Goal: Transaction & Acquisition: Book appointment/travel/reservation

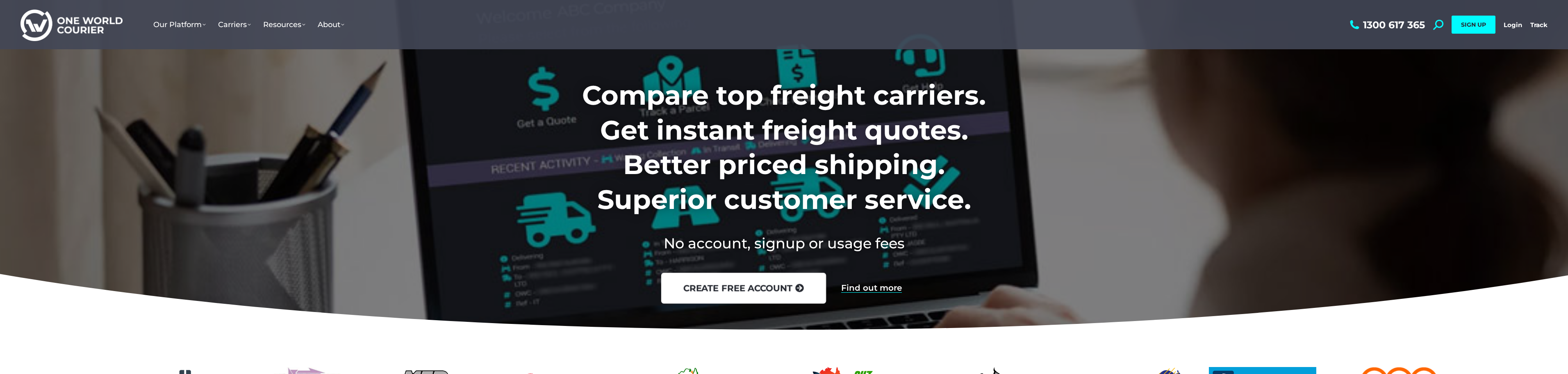
click at [762, 296] on link "create free account" at bounding box center [743, 287] width 165 height 31
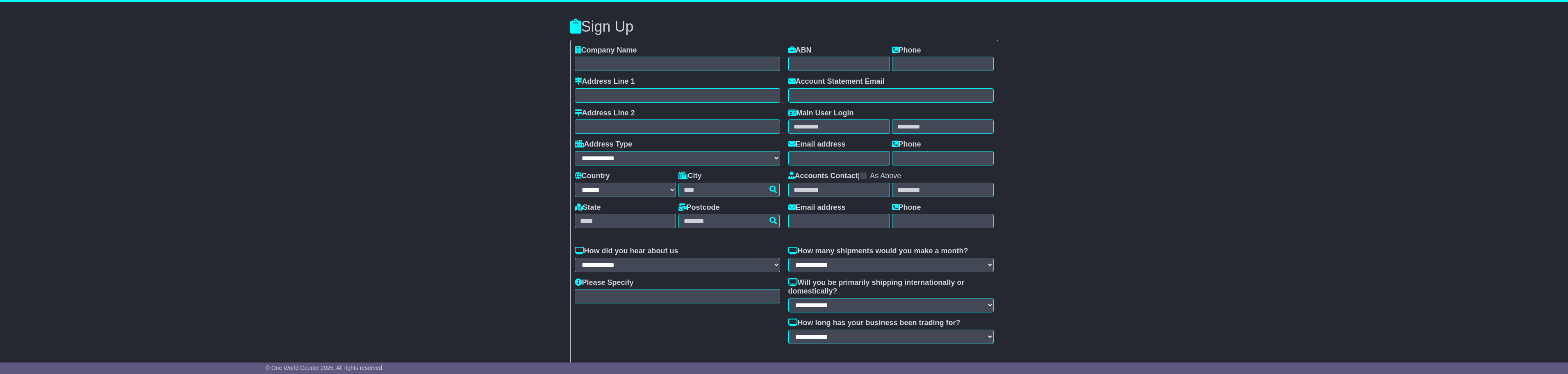
select select "**"
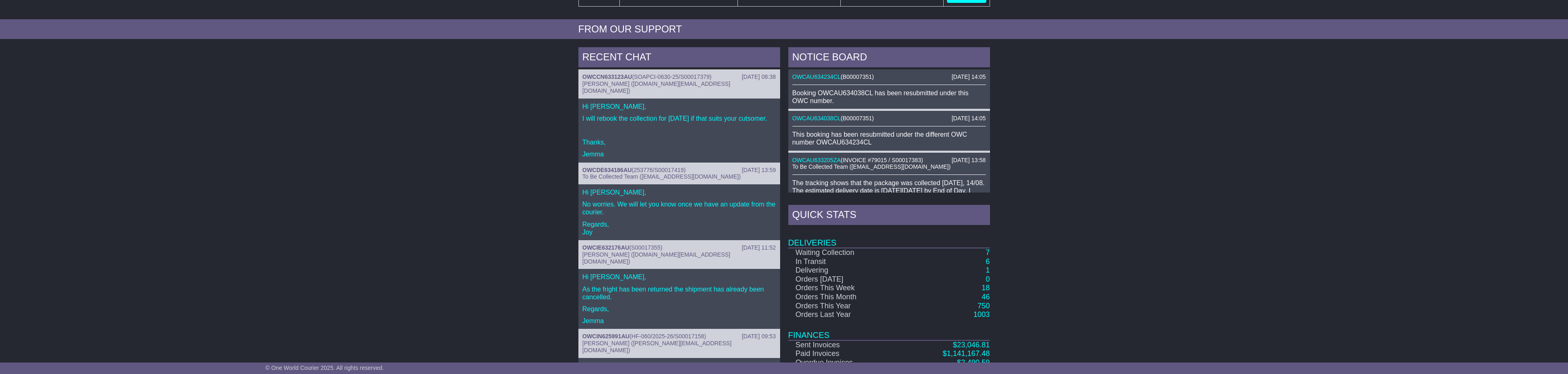
scroll to position [343, 0]
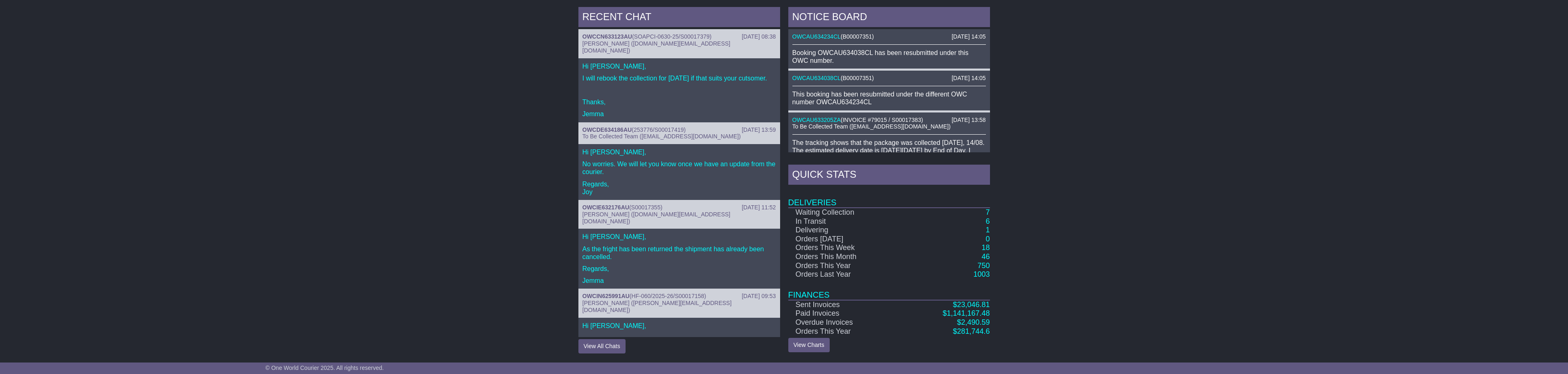
drag, startPoint x: 994, startPoint y: 329, endPoint x: 942, endPoint y: 301, distance: 59.1
click at [942, 301] on div "RECENT CHAT 15 Aug 2025 08:38 OWCCN633123AU ( SOAPCI-0630-25/S00017379 ) Jemma …" at bounding box center [784, 180] width 1568 height 354
click at [1075, 338] on div "RECENT CHAT 15 Aug 2025 08:38 OWCCN633123AU ( SOAPCI-0630-25/S00017379 ) Jemma …" at bounding box center [784, 180] width 1568 height 354
drag, startPoint x: 935, startPoint y: 309, endPoint x: 1029, endPoint y: 307, distance: 94.0
click at [1026, 307] on div "RECENT CHAT 15 Aug 2025 08:38 OWCCN633123AU ( SOAPCI-0630-25/S00017379 ) Jemma …" at bounding box center [784, 180] width 1568 height 354
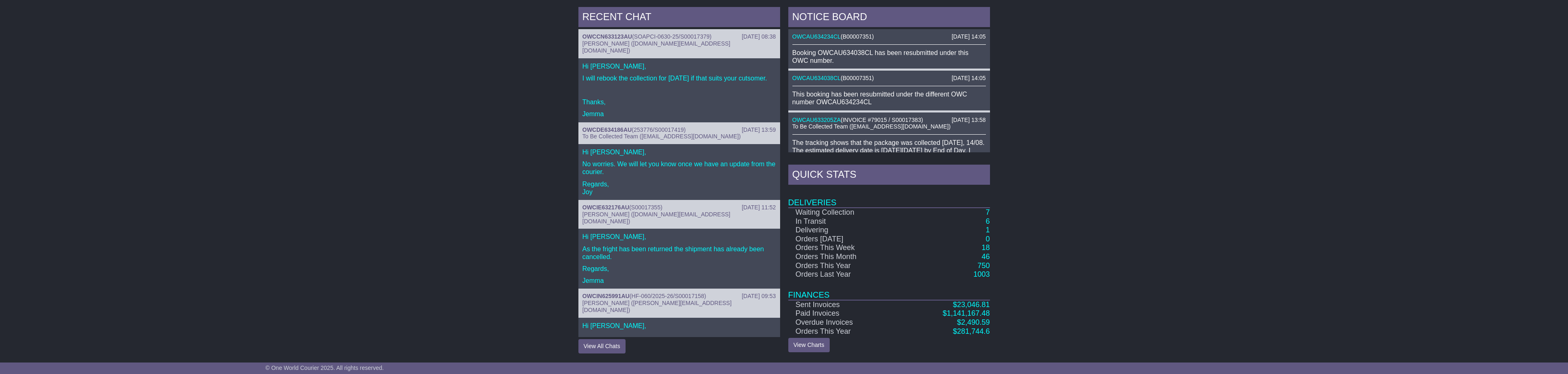
click at [1030, 307] on div "RECENT CHAT 15 Aug 2025 08:38 OWCCN633123AU ( SOAPCI-0630-25/S00017379 ) Jemma …" at bounding box center [784, 180] width 1568 height 354
click at [1012, 307] on div "RECENT CHAT 15 Aug 2025 08:38 OWCCN633123AU ( SOAPCI-0630-25/S00017379 ) Jemma …" at bounding box center [784, 180] width 1568 height 354
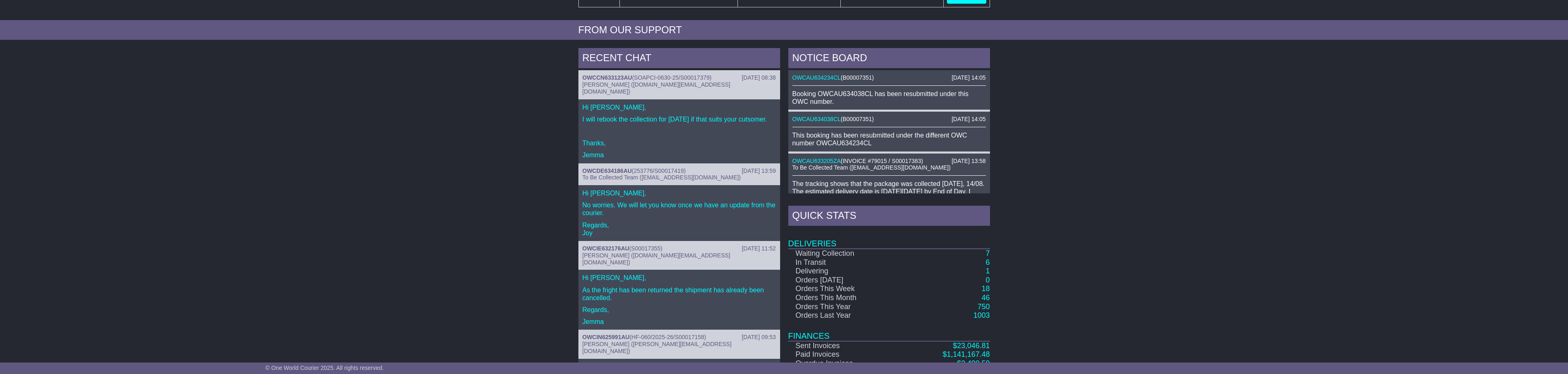
click at [1011, 307] on div "RECENT CHAT 15 Aug 2025 08:38 OWCCN633123AU ( SOAPCI-0630-25/S00017379 ) Jemma …" at bounding box center [784, 220] width 1568 height 354
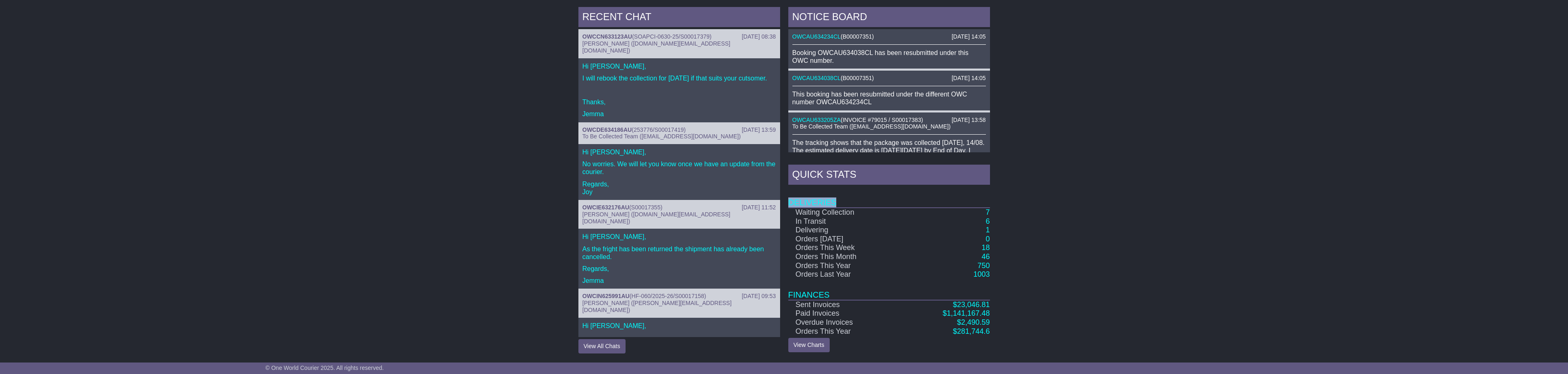
drag, startPoint x: 1016, startPoint y: 281, endPoint x: 911, endPoint y: 187, distance: 140.9
click at [911, 187] on div "RECENT CHAT 15 Aug 2025 08:38 OWCCN633123AU ( SOAPCI-0630-25/S00017379 ) Jemma …" at bounding box center [784, 180] width 1568 height 354
click at [995, 243] on div "RECENT CHAT 15 Aug 2025 08:38 OWCCN633123AU ( SOAPCI-0630-25/S00017379 ) Jemma …" at bounding box center [784, 180] width 1568 height 354
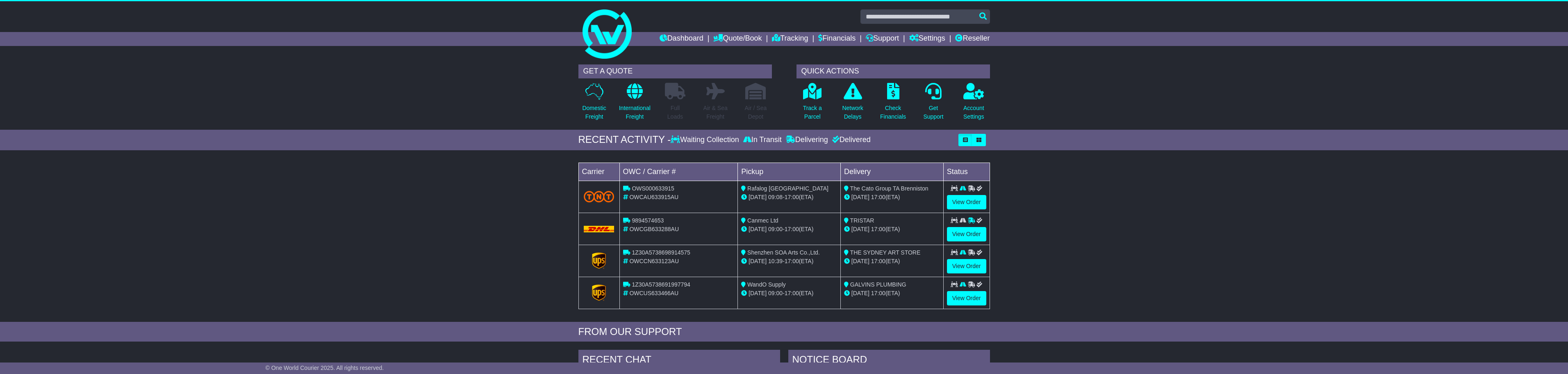
scroll to position [0, 0]
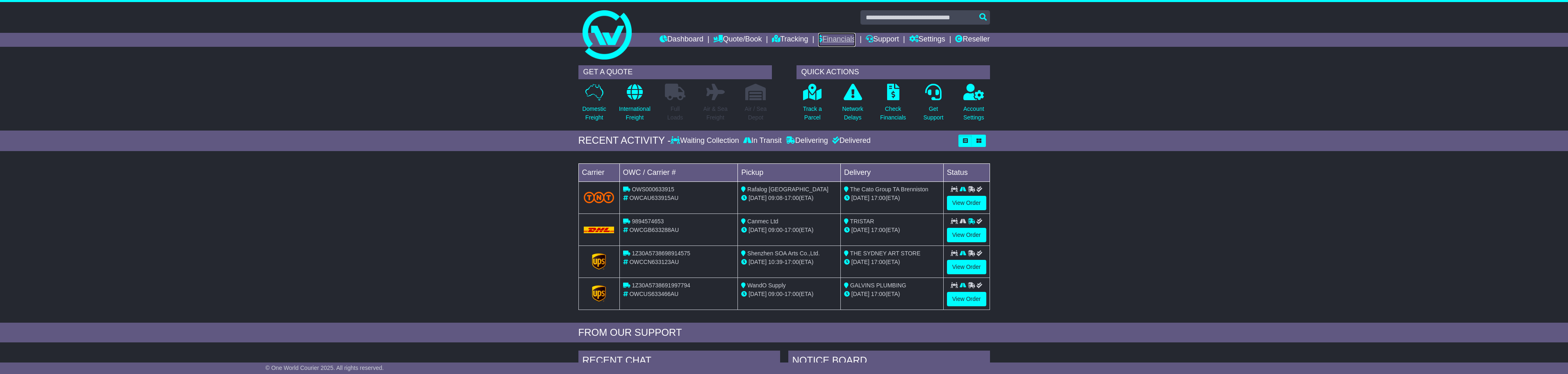
click at [823, 38] on link "Financials" at bounding box center [837, 39] width 37 height 14
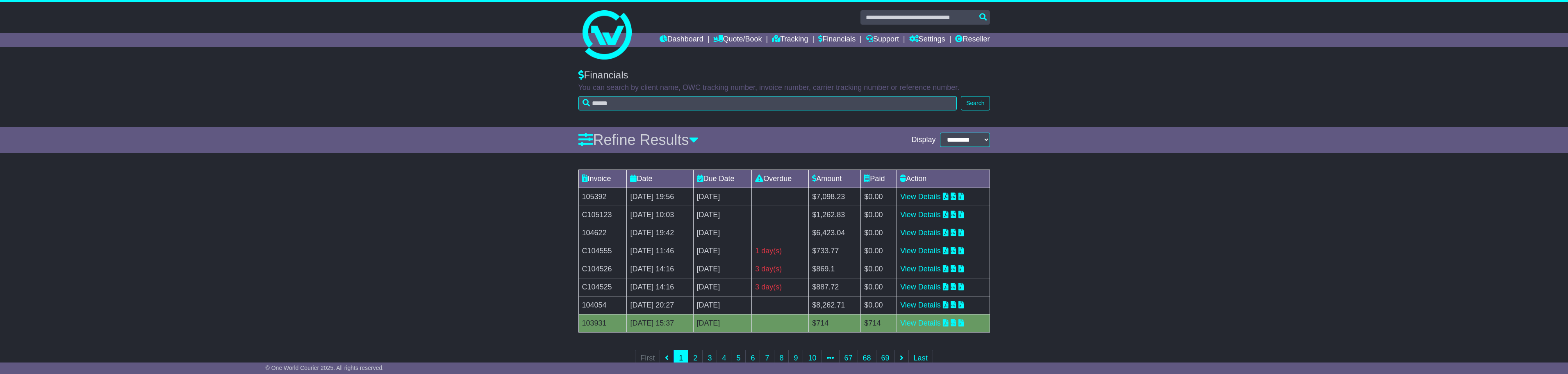
drag, startPoint x: 821, startPoint y: 289, endPoint x: 784, endPoint y: 252, distance: 52.3
click at [784, 252] on tbody "105392 14 Aug 2025 19:56 13th September 2025 0 day(s) Payment In Process $7,098…" at bounding box center [784, 260] width 411 height 144
click at [796, 244] on td "1 day(s) Payment In Process" at bounding box center [781, 251] width 57 height 18
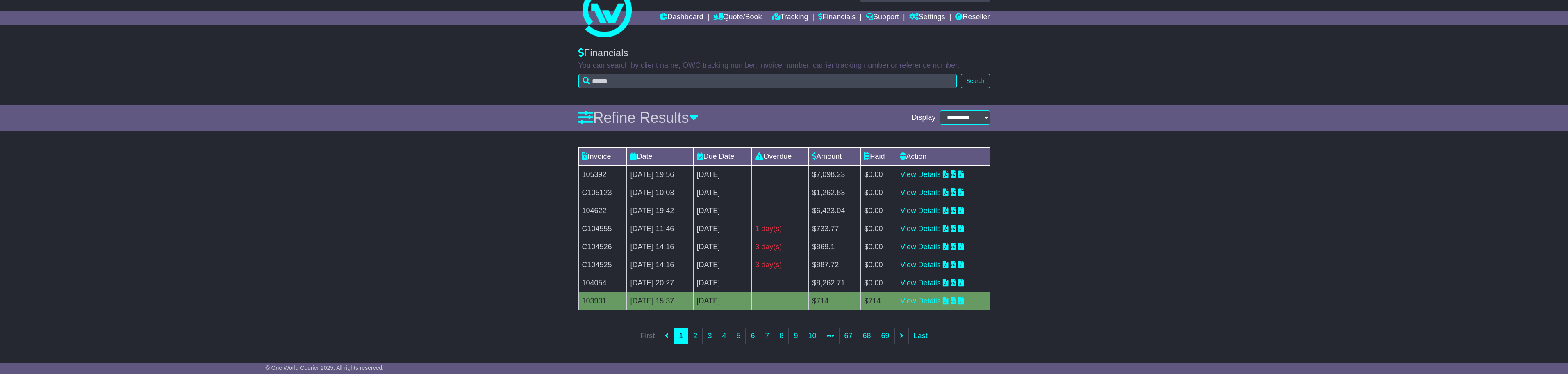
scroll to position [24, 0]
click at [690, 335] on link "2" at bounding box center [695, 334] width 15 height 17
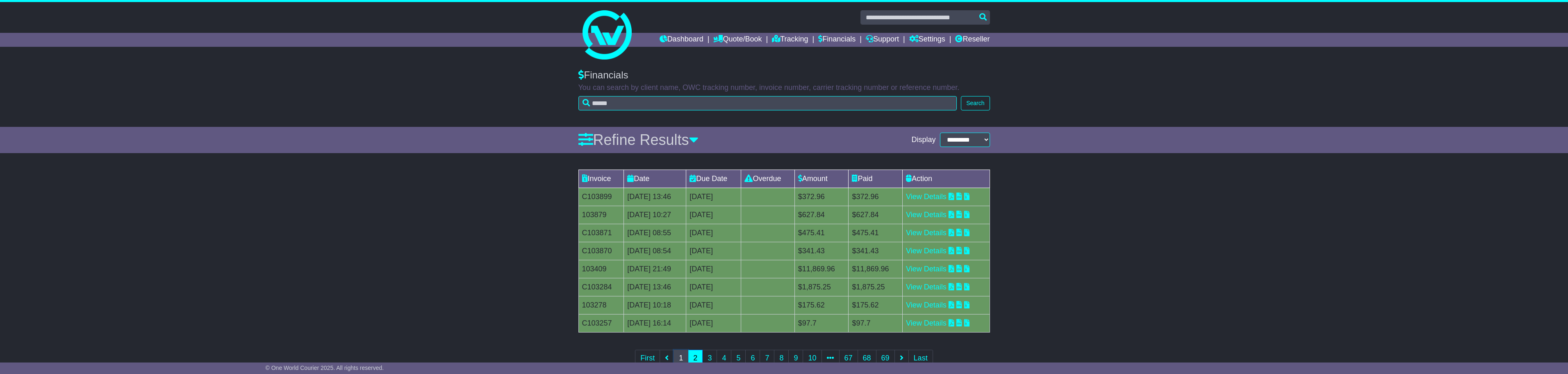
click at [683, 362] on link "1" at bounding box center [680, 357] width 15 height 17
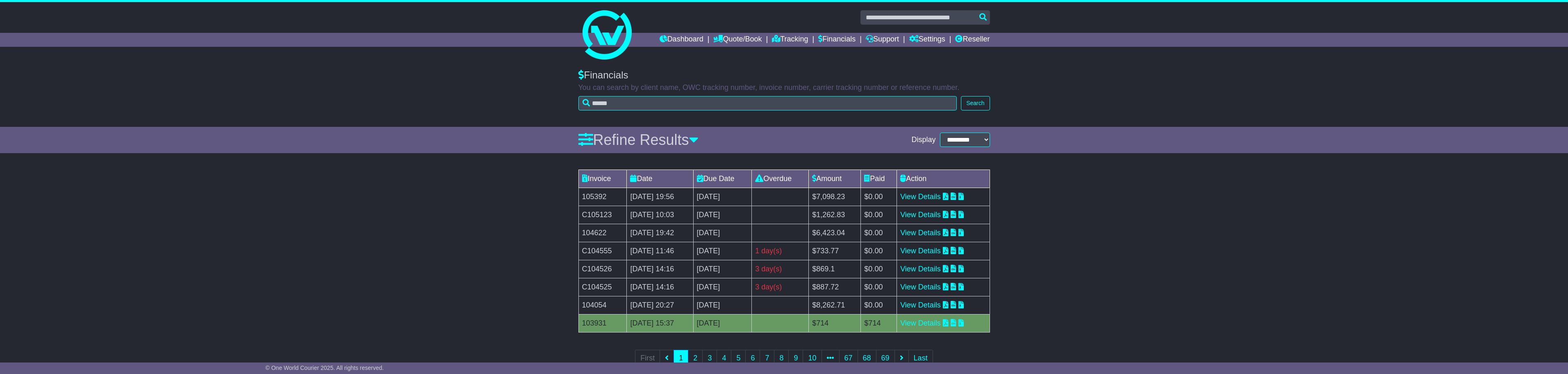
click at [623, 37] on div "Dashboard Quote/Book Domestic International Saved Quotes Drafts Domestic Quote …" at bounding box center [784, 39] width 420 height 14
click at [660, 37] on link "Dashboard" at bounding box center [681, 39] width 43 height 14
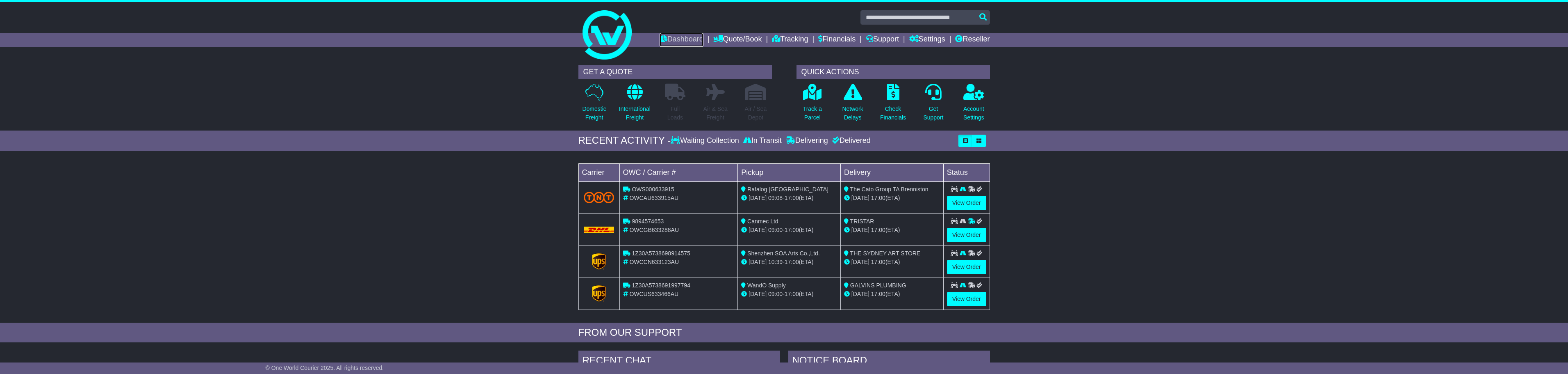
click at [674, 37] on link "Dashboard" at bounding box center [681, 39] width 43 height 14
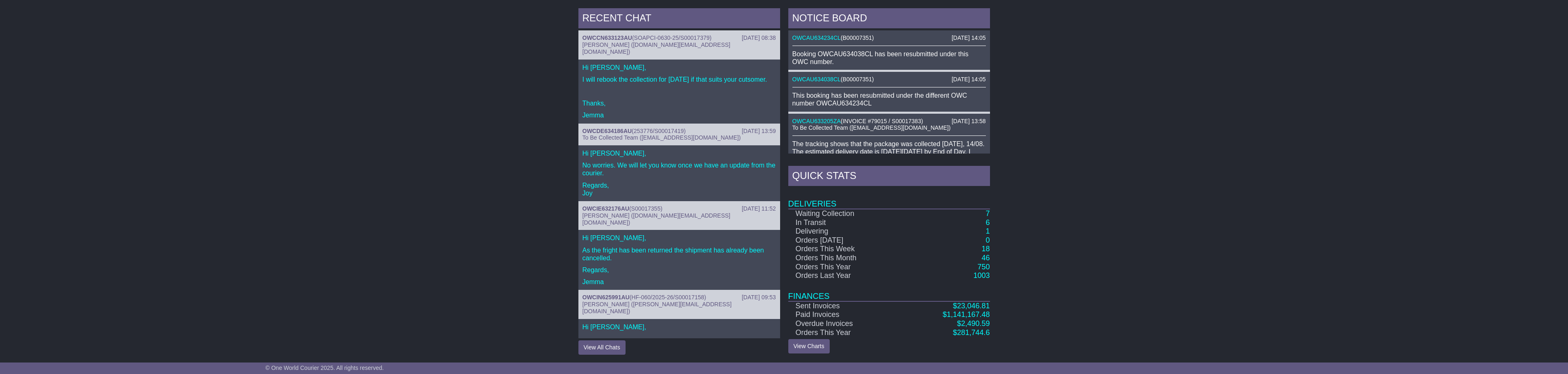
scroll to position [343, 0]
drag, startPoint x: 946, startPoint y: 332, endPoint x: 1116, endPoint y: 329, distance: 170.0
click at [1117, 331] on div "RECENT CHAT [DATE] 08:38 OWCCN633123AU ( SOAPCI-0630-25/S00017379 ) [PERSON_NAM…" at bounding box center [784, 180] width 1568 height 354
click at [1080, 327] on div "RECENT CHAT [DATE] 08:38 OWCCN633123AU ( SOAPCI-0630-25/S00017379 ) [PERSON_NAM…" at bounding box center [784, 180] width 1568 height 354
drag, startPoint x: 942, startPoint y: 329, endPoint x: 990, endPoint y: 329, distance: 48.0
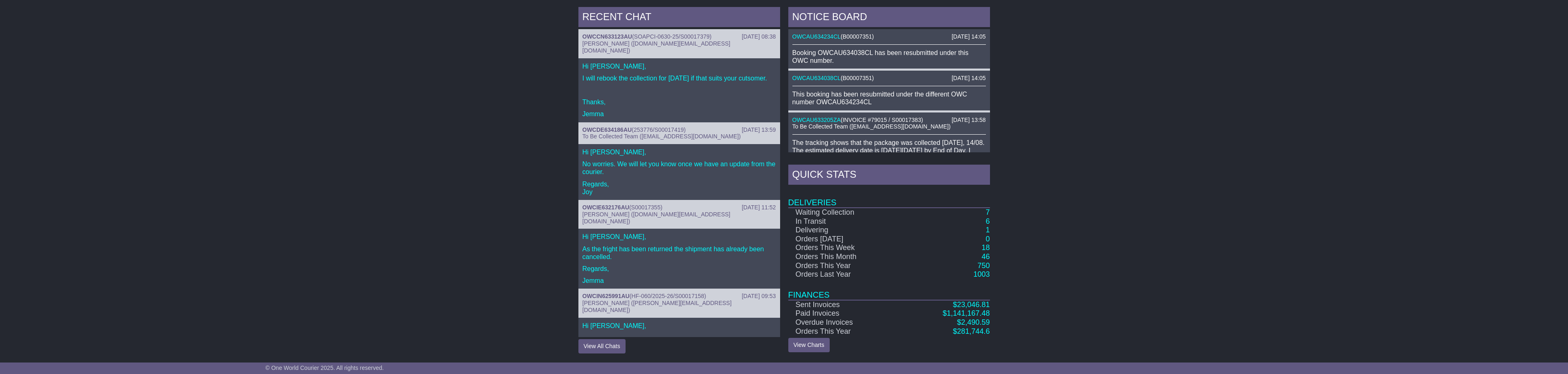
click at [984, 331] on td "$ 281,744.6" at bounding box center [945, 331] width 90 height 9
click at [1053, 322] on div "RECENT CHAT 15 Aug 2025 08:38 OWCCN633123AU ( SOAPCI-0630-25/S00017379 ) Jemma …" at bounding box center [784, 180] width 1568 height 354
click at [433, 234] on div "RECENT CHAT 15 Aug 2025 08:38 OWCCN633123AU ( SOAPCI-0630-25/S00017379 ) Jemma …" at bounding box center [784, 180] width 1568 height 354
drag, startPoint x: 924, startPoint y: 332, endPoint x: 1000, endPoint y: 333, distance: 76.0
click at [1000, 333] on div "RECENT CHAT 15 Aug 2025 08:38 OWCCN633123AU ( SOAPCI-0630-25/S00017379 ) Jemma …" at bounding box center [784, 180] width 1568 height 354
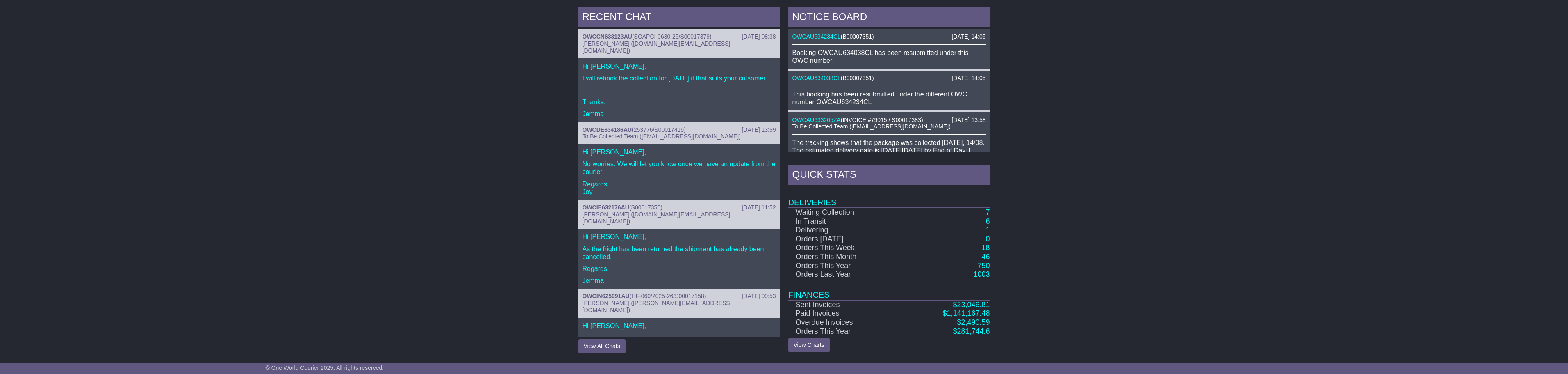
copy table "Deliveries Waiting Collection 7 In Transit 6 Delivering 1 Orders Today 0 Orders…"
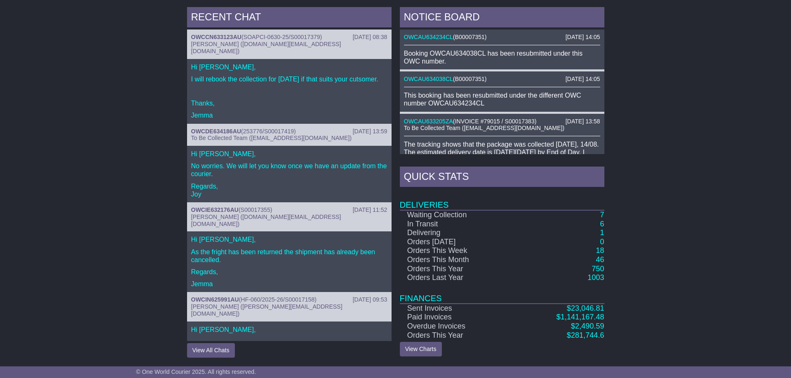
click at [669, 233] on div "RECENT CHAT 15 Aug 2025 08:38 OWCCN633123AU ( SOAPCI-0630-25/S00017379 ) Jemma …" at bounding box center [395, 182] width 791 height 359
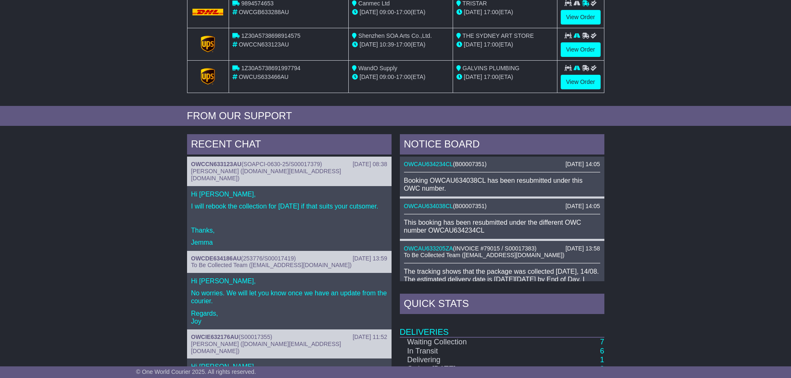
scroll to position [0, 0]
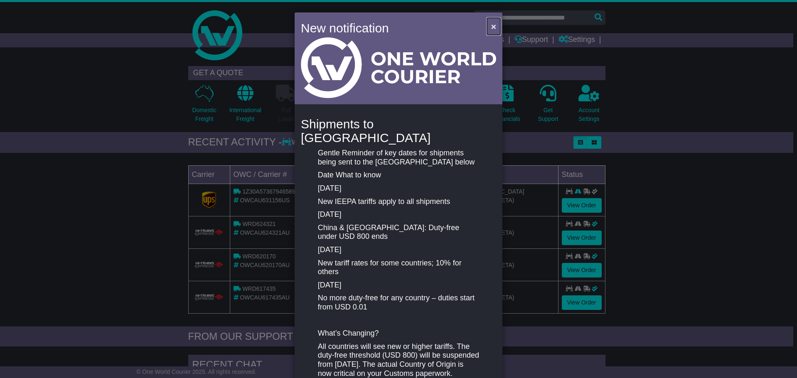
click at [493, 29] on span "×" at bounding box center [493, 27] width 5 height 10
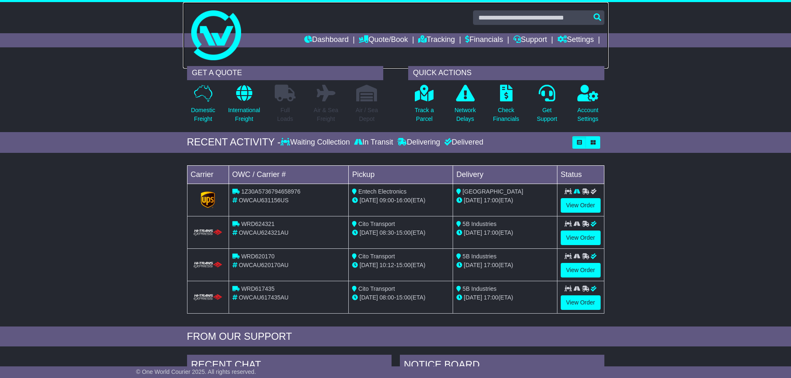
click at [238, 7] on link at bounding box center [396, 35] width 426 height 67
click at [575, 204] on link "View Order" at bounding box center [581, 205] width 40 height 15
click at [765, 243] on div "Loading... No bookings found Carrier OWC / Carrier # Pickup Delivery Status 1Z3…" at bounding box center [395, 242] width 791 height 170
click at [578, 206] on link "View Order" at bounding box center [581, 205] width 40 height 15
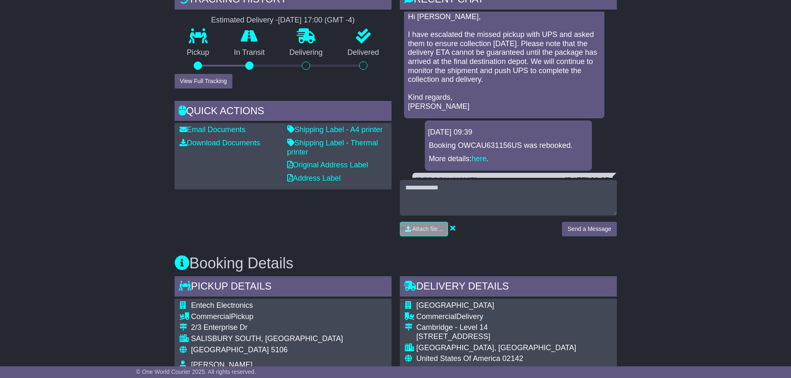
scroll to position [3534, 0]
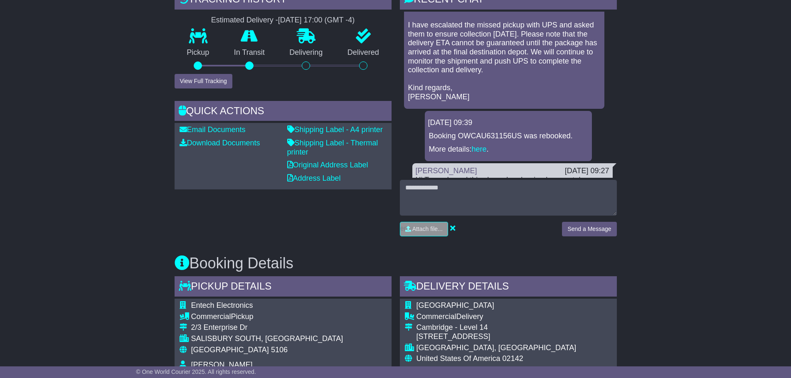
click at [587, 241] on div "Send a Message" at bounding box center [589, 232] width 63 height 21
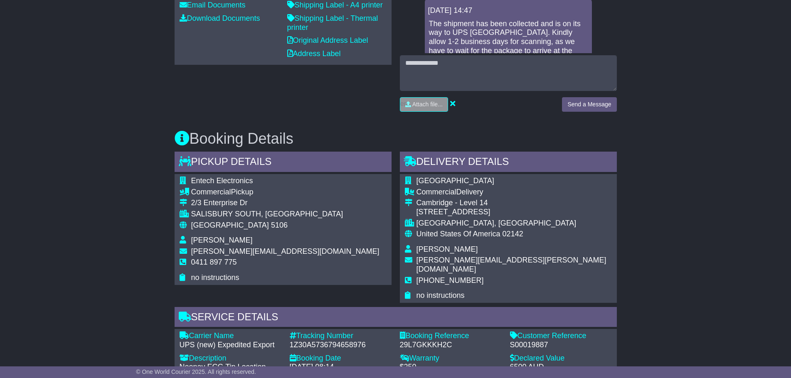
scroll to position [640, 0]
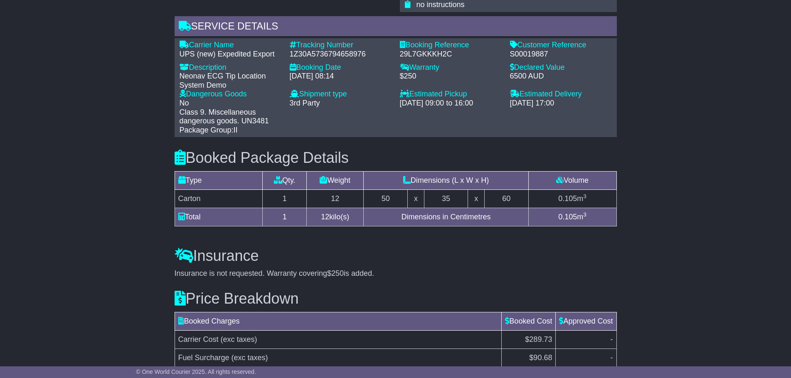
click at [505, 208] on td "Dimensions in Centimetres" at bounding box center [446, 217] width 165 height 18
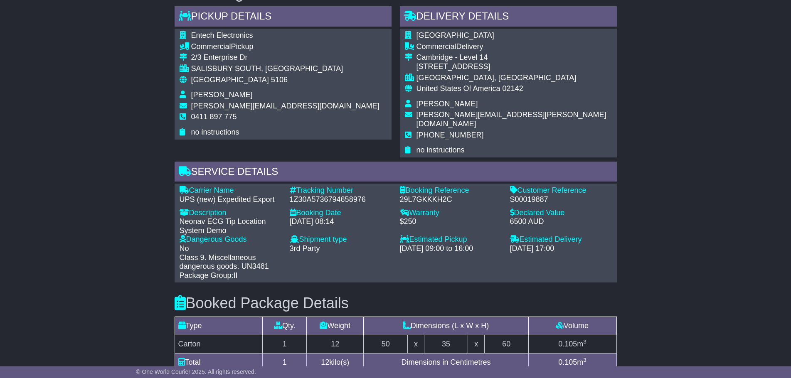
scroll to position [474, 0]
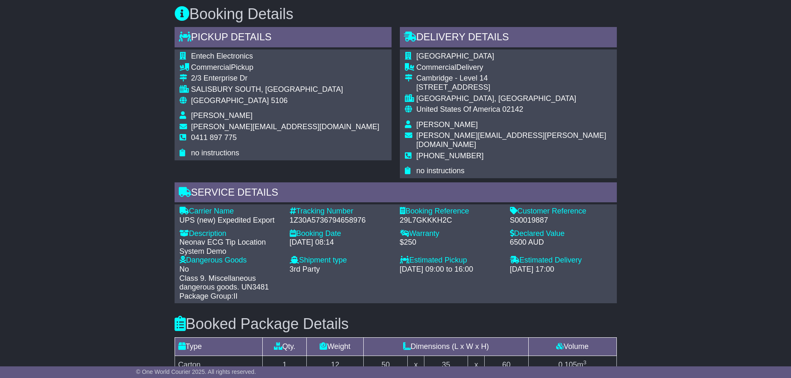
click at [208, 52] on span "Entech Electronics" at bounding box center [222, 56] width 62 height 8
copy tbody "Entech Electronics"
click at [326, 216] on div "1Z30A5736794658976" at bounding box center [341, 220] width 102 height 9
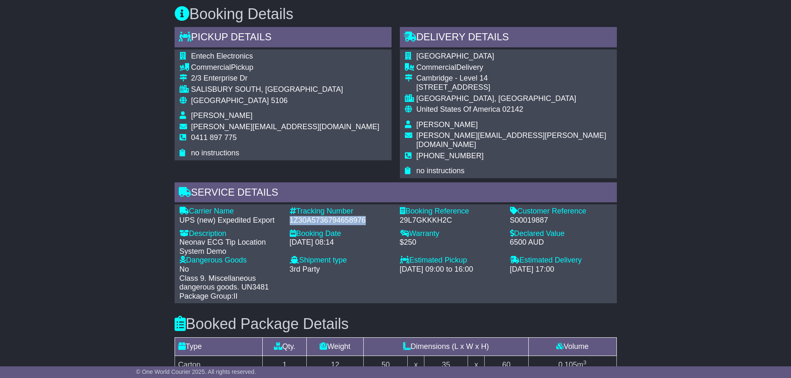
click at [326, 216] on div "1Z30A5736794658976" at bounding box center [341, 220] width 102 height 9
copy div "1Z30A5736794658976"
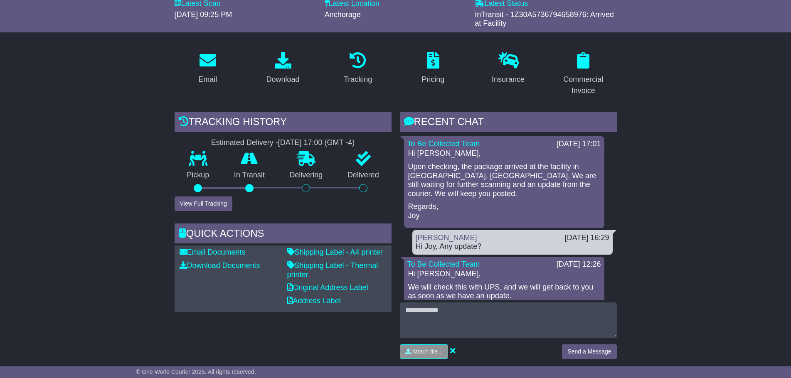
scroll to position [0, 0]
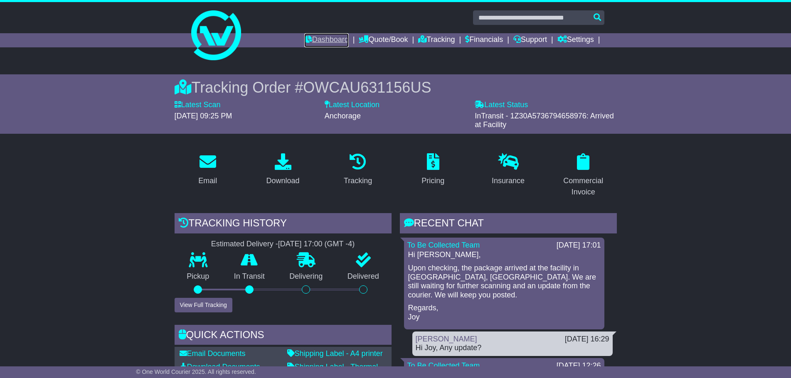
click at [323, 34] on link "Dashboard" at bounding box center [326, 40] width 44 height 14
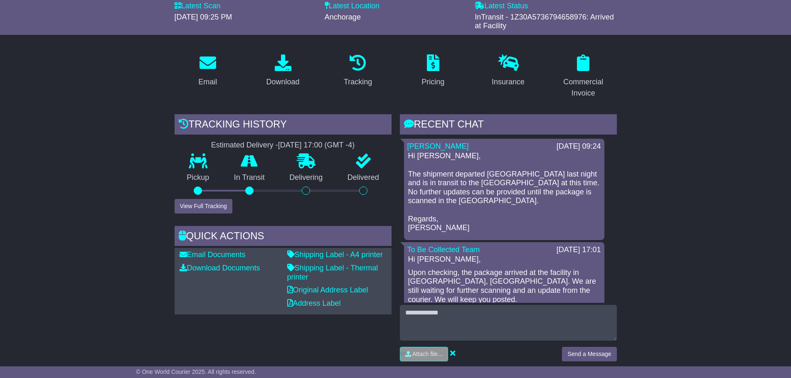
scroll to position [125, 0]
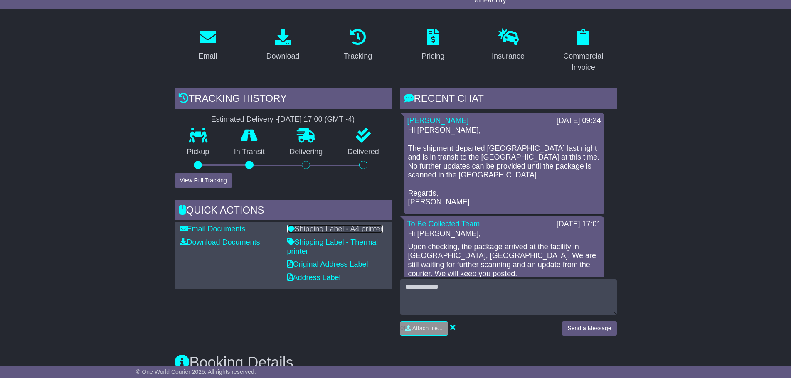
click at [351, 229] on link "Shipping Label - A4 printer" at bounding box center [335, 229] width 96 height 8
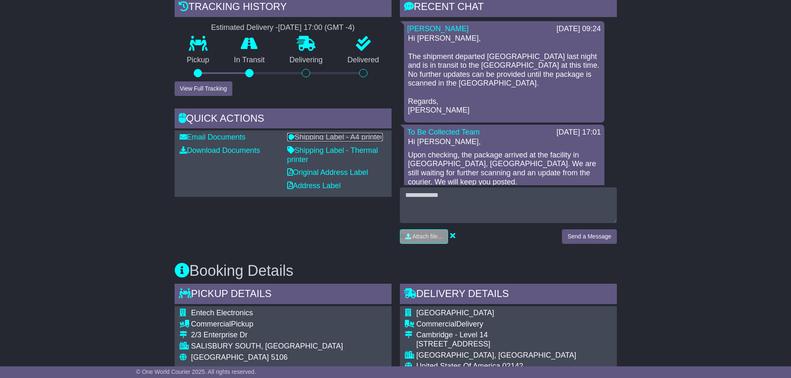
scroll to position [208, 0]
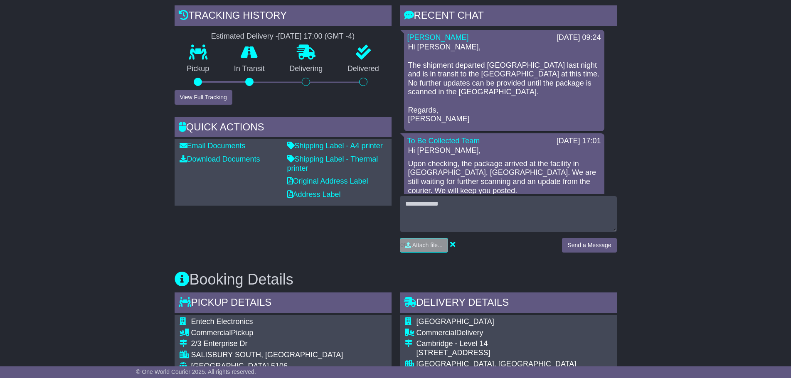
drag, startPoint x: 68, startPoint y: 170, endPoint x: 6, endPoint y: 189, distance: 64.6
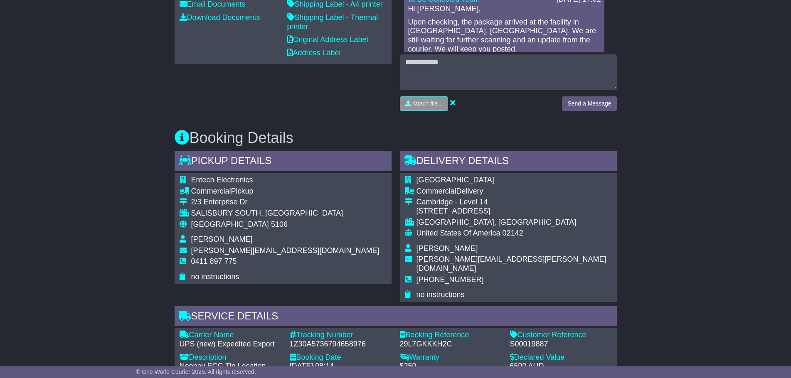
scroll to position [374, 0]
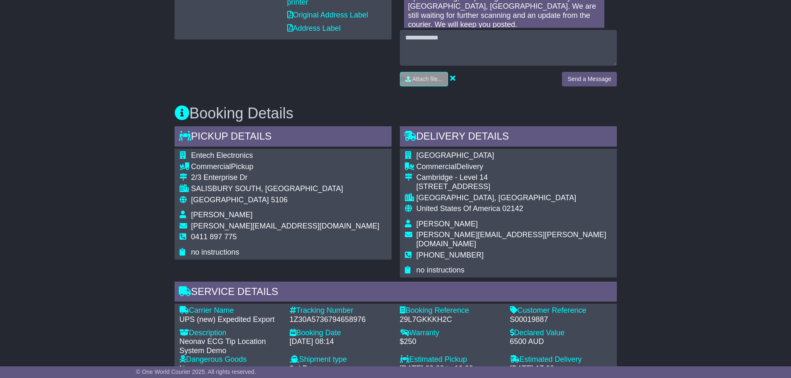
click at [155, 253] on div "Email Download Tracking Pricing Insurance" at bounding box center [395, 246] width 791 height 948
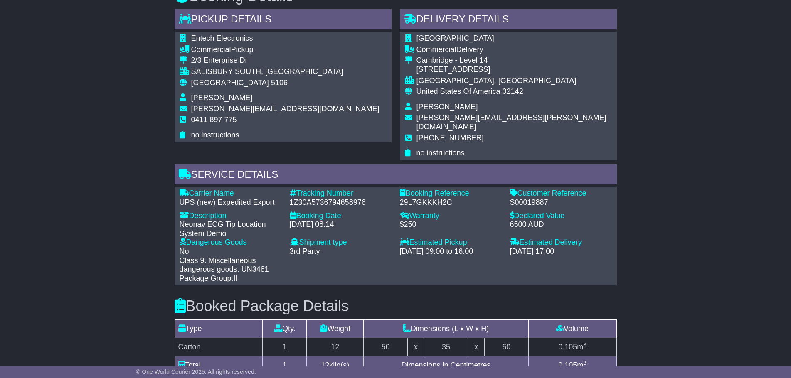
scroll to position [499, 0]
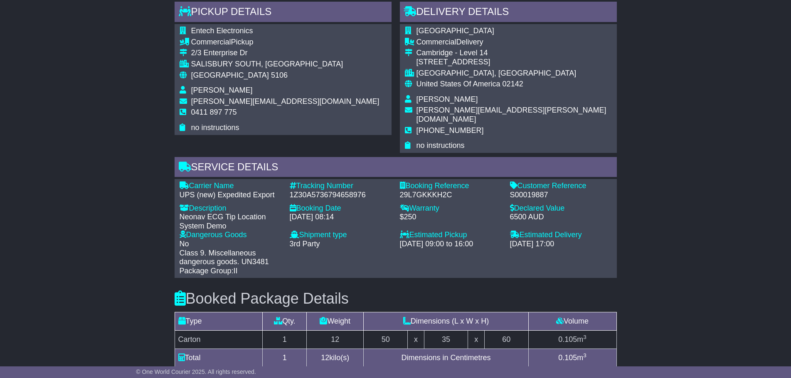
click at [14, 269] on div "Email Download Tracking Pricing Insurance" at bounding box center [395, 121] width 791 height 948
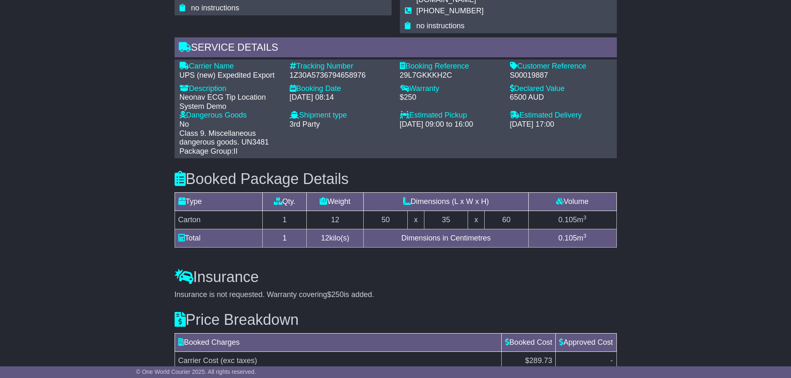
scroll to position [624, 0]
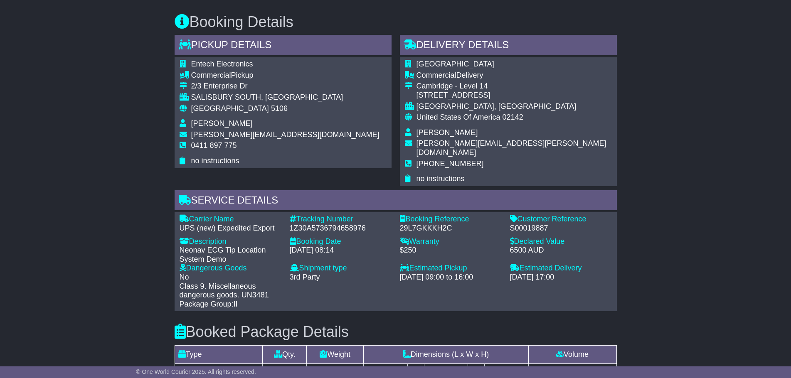
scroll to position [457, 0]
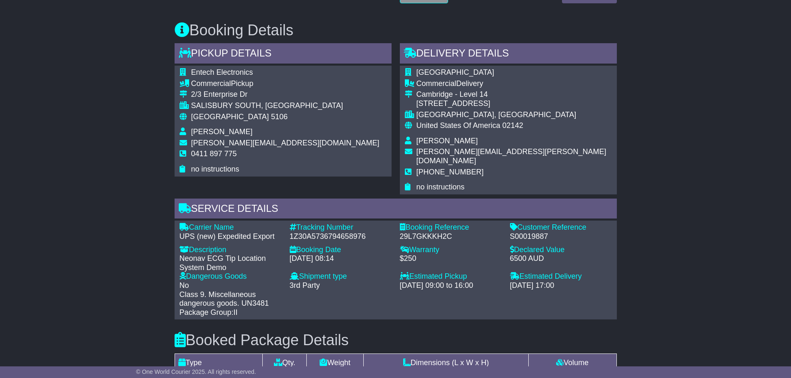
click at [160, 261] on div "Email Download Tracking Pricing Insurance" at bounding box center [395, 163] width 791 height 948
click at [69, 193] on div "Email Download Tracking Pricing Insurance" at bounding box center [395, 163] width 791 height 948
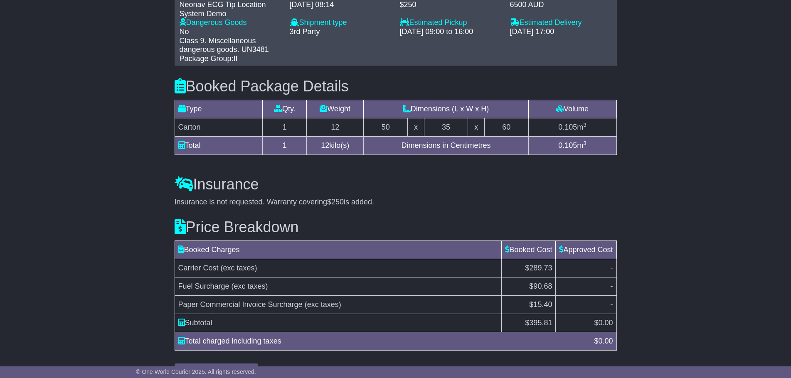
scroll to position [723, 0]
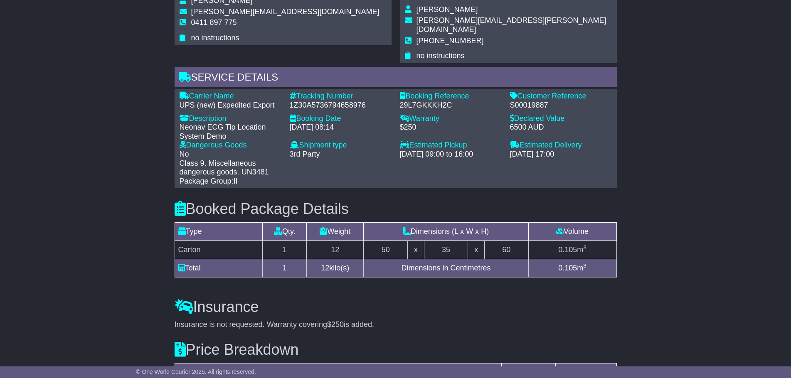
scroll to position [557, 0]
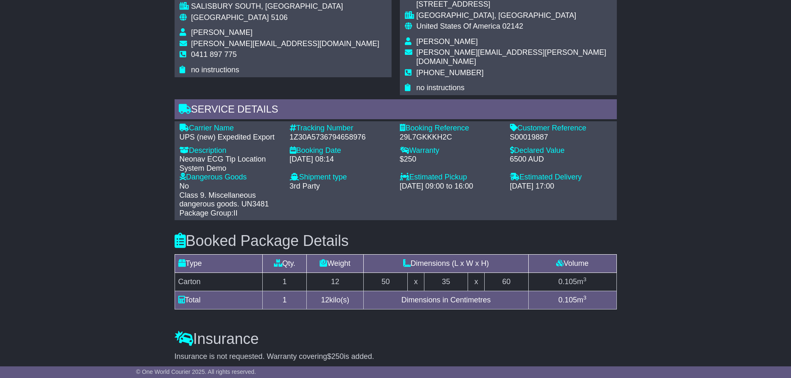
click at [154, 230] on div "Email Download Tracking Pricing Insurance" at bounding box center [395, 64] width 791 height 948
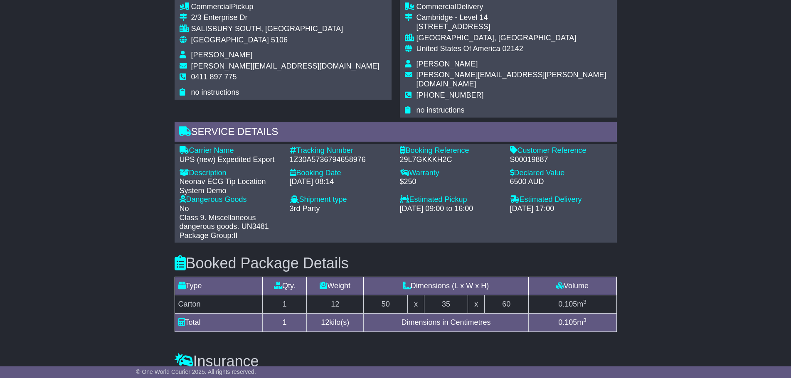
scroll to position [540, 0]
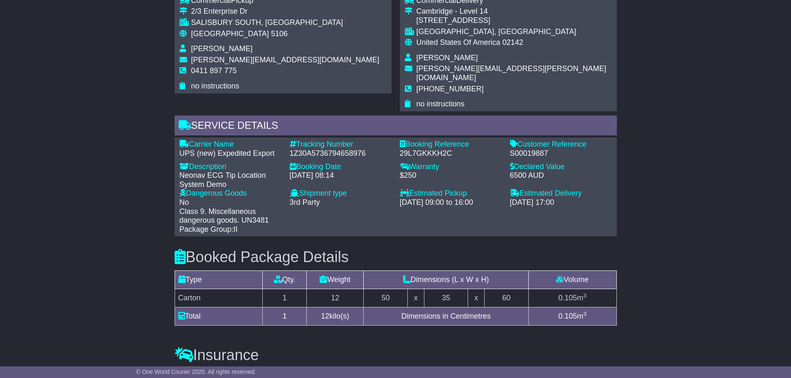
click at [662, 233] on div "Email Download Tracking Pricing Insurance" at bounding box center [395, 80] width 791 height 948
click at [145, 147] on div "Email Download Tracking Pricing Insurance" at bounding box center [395, 80] width 791 height 948
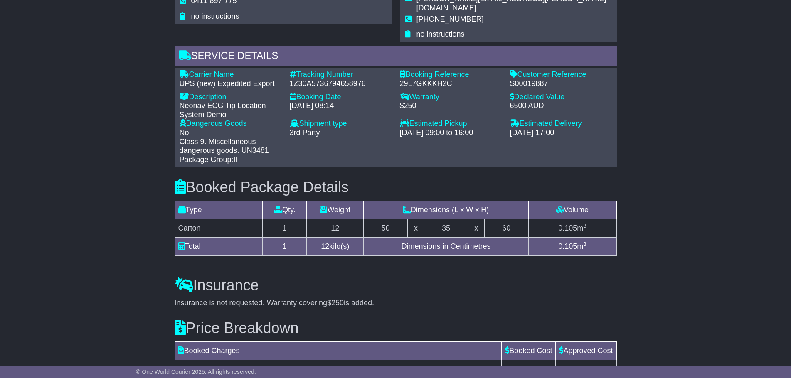
scroll to position [624, 0]
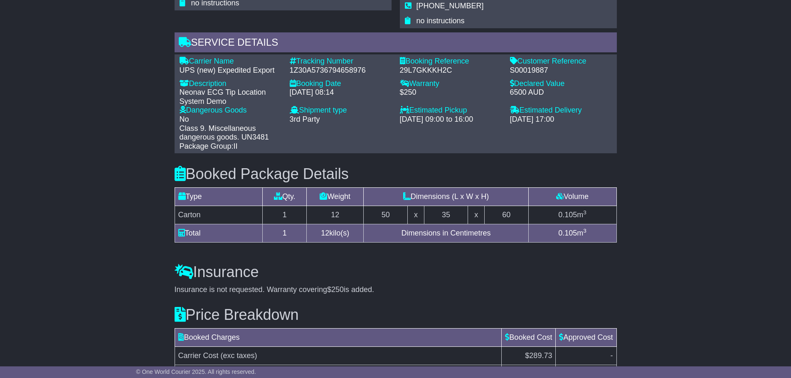
click at [189, 264] on icon at bounding box center [184, 271] width 19 height 15
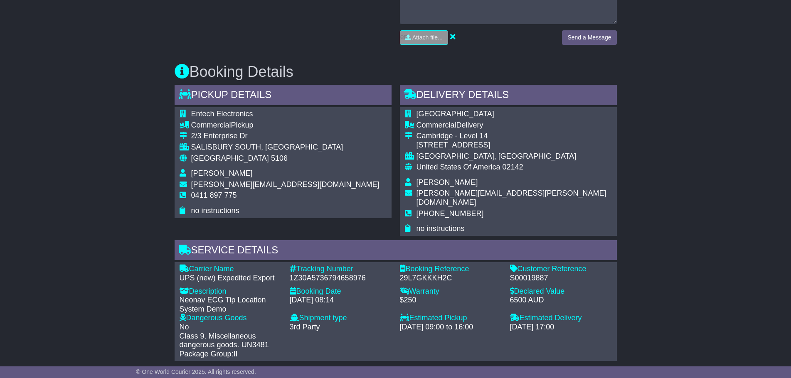
click at [107, 157] on div "Email Download Tracking Pricing Insurance" at bounding box center [395, 205] width 791 height 948
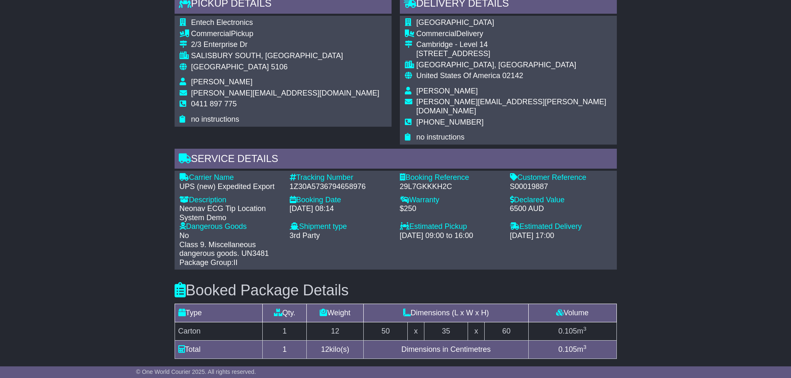
scroll to position [540, 0]
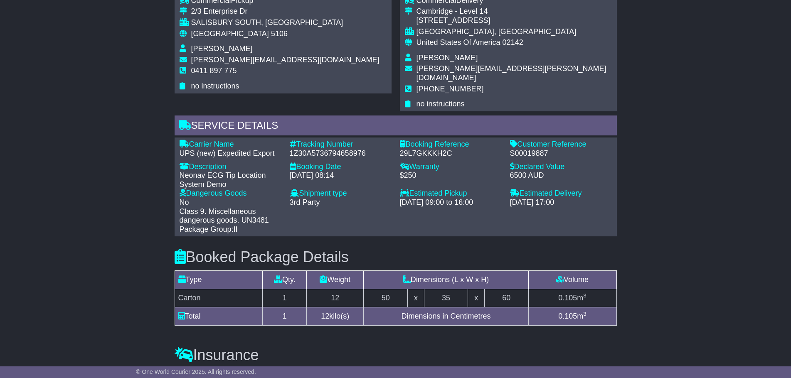
click at [250, 140] on div "Carrier Name - UPS (new) Expedited Export" at bounding box center [230, 149] width 110 height 18
click at [97, 188] on div "Email Download Tracking Pricing Insurance" at bounding box center [395, 80] width 791 height 948
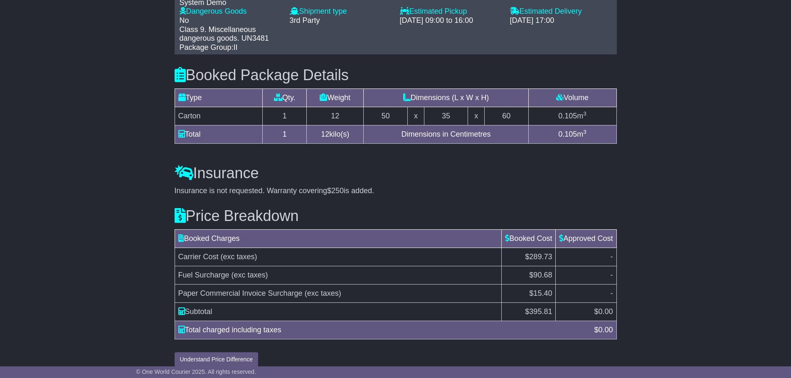
scroll to position [723, 0]
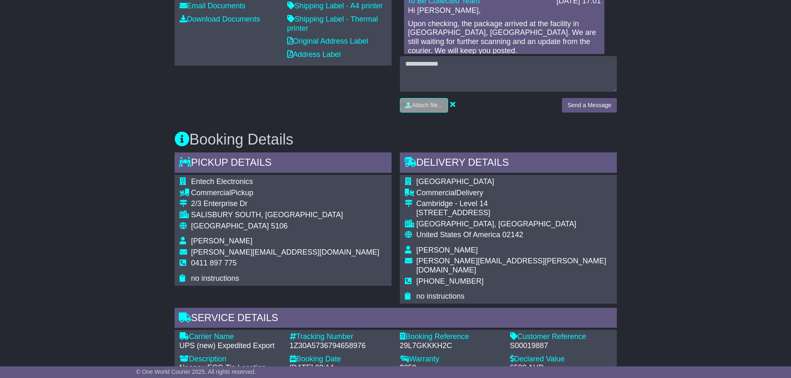
scroll to position [266, 0]
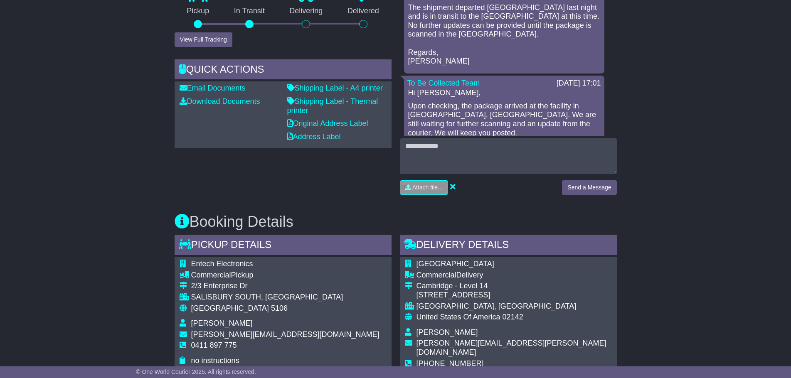
click at [160, 166] on div "Email Download Tracking Pricing Insurance" at bounding box center [395, 355] width 791 height 948
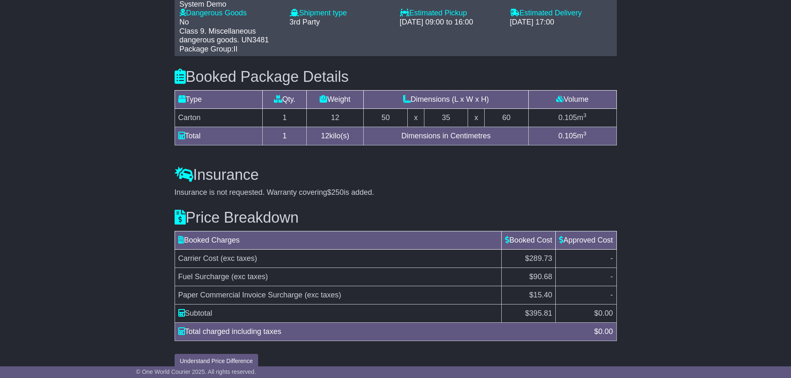
scroll to position [723, 0]
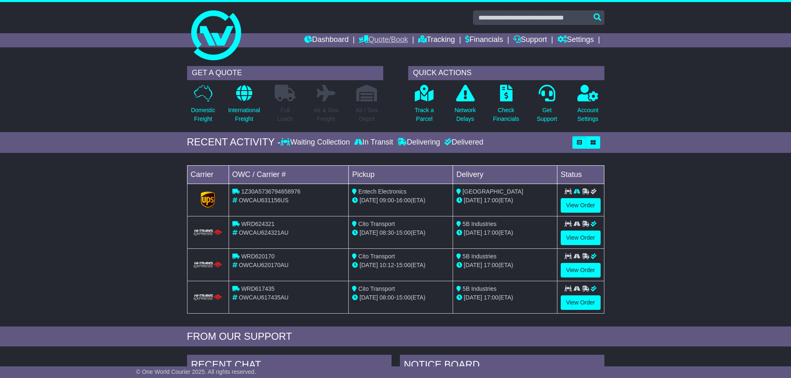
click at [394, 40] on link "Quote/Book" at bounding box center [383, 40] width 49 height 14
click at [365, 52] on link "Domestic" at bounding box center [392, 54] width 66 height 9
click at [381, 33] on link "Quote/Book" at bounding box center [383, 40] width 49 height 14
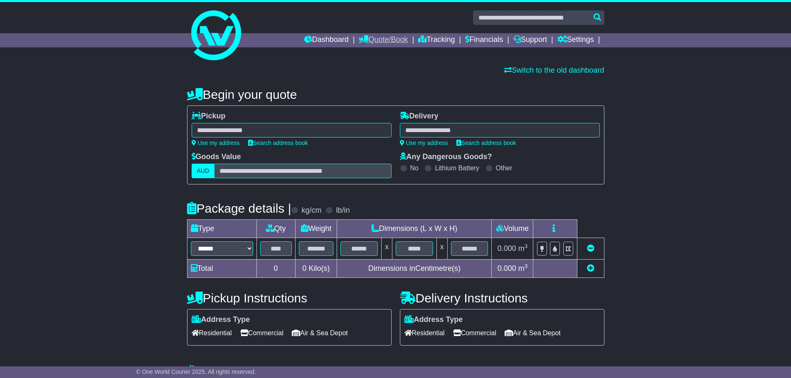
click at [376, 37] on link "Quote/Book" at bounding box center [383, 40] width 49 height 14
click at [376, 61] on link "International" at bounding box center [392, 63] width 66 height 9
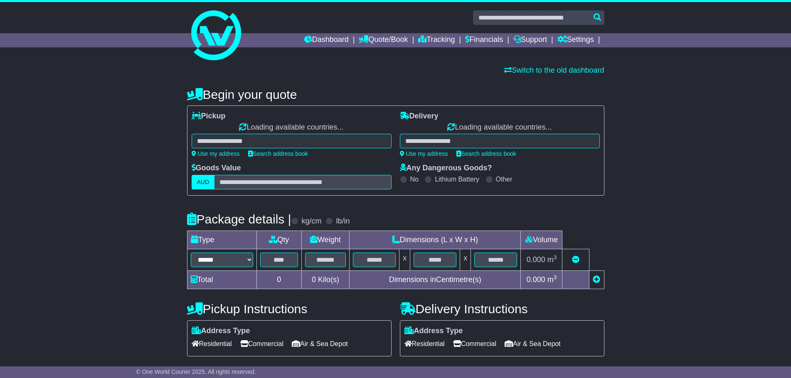
select select
select select "**"
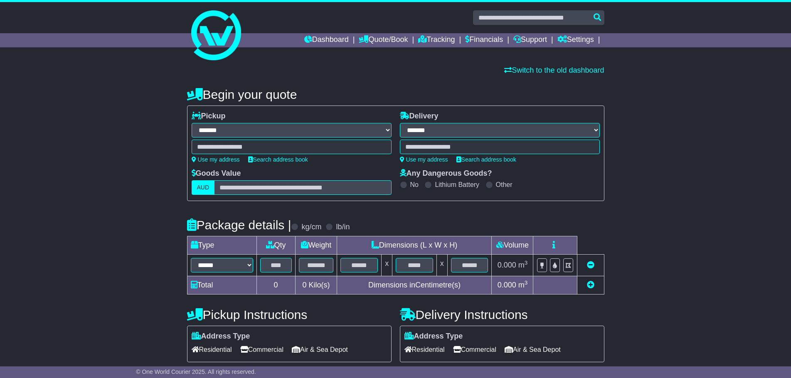
click at [275, 141] on div at bounding box center [292, 147] width 200 height 15
click at [680, 191] on div "**********" at bounding box center [395, 259] width 791 height 360
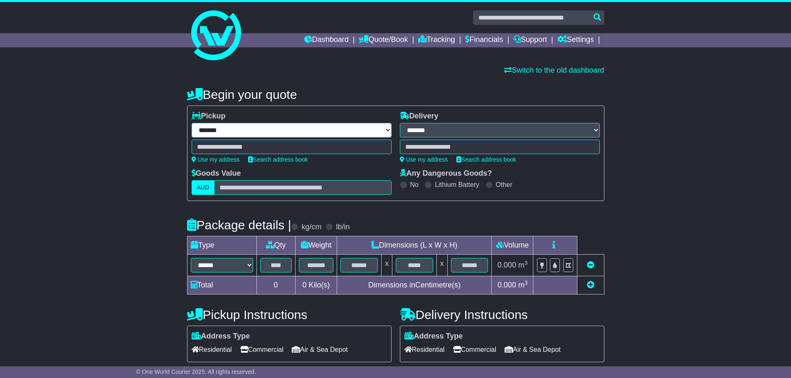
click at [313, 131] on select "**********" at bounding box center [292, 130] width 200 height 15
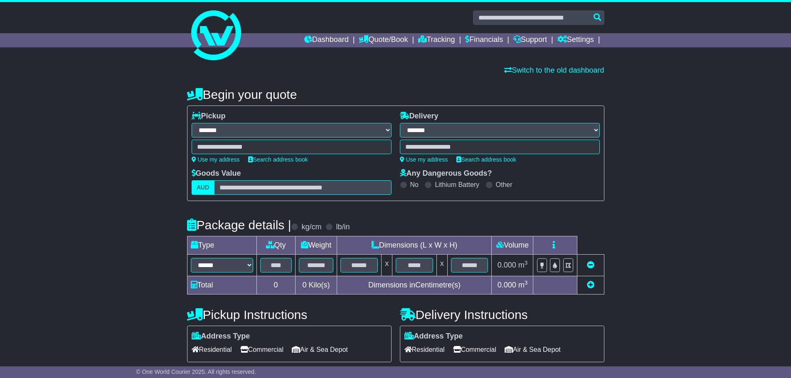
click at [81, 176] on div "**********" at bounding box center [395, 259] width 791 height 360
click at [257, 143] on div at bounding box center [292, 147] width 200 height 15
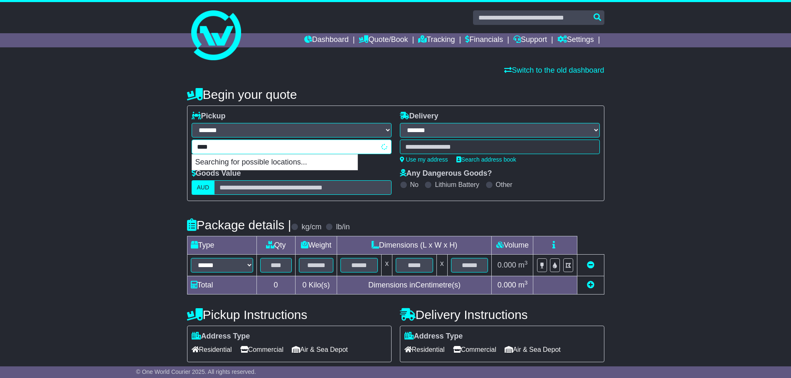
type input "*****"
type input "*********"
type input "**********"
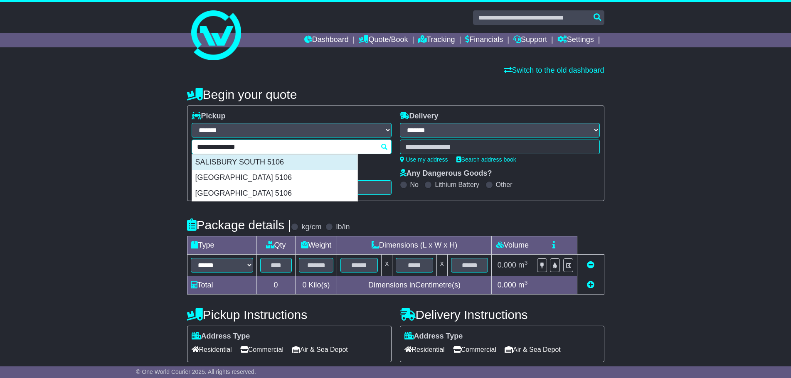
click at [293, 166] on div "SALISBURY SOUTH 5106" at bounding box center [274, 163] width 165 height 16
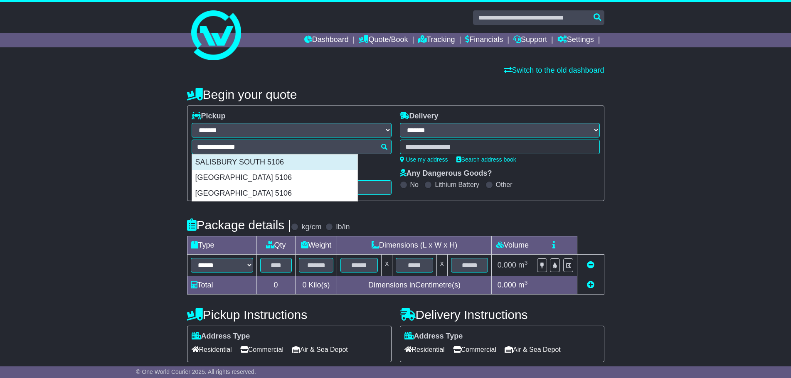
type input "**********"
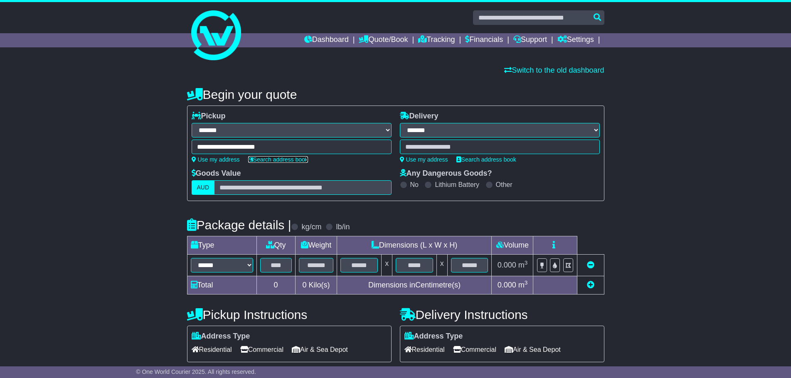
click at [264, 160] on link "Search address book" at bounding box center [278, 159] width 60 height 7
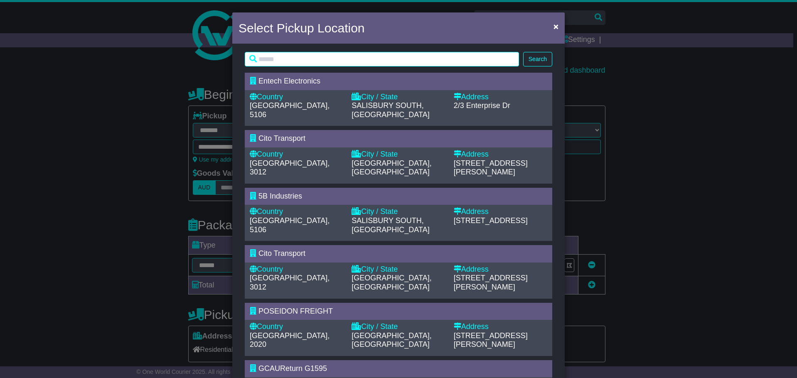
click at [377, 107] on span "SALISBURY SOUTH, [GEOGRAPHIC_DATA]" at bounding box center [391, 109] width 78 height 17
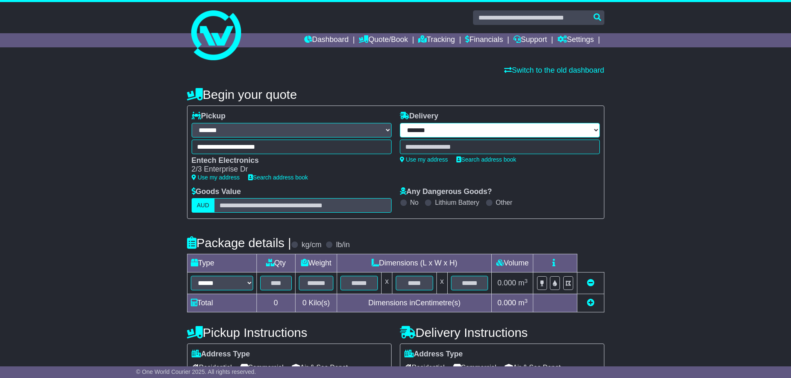
click at [447, 129] on select "**********" at bounding box center [500, 130] width 200 height 15
select select "***"
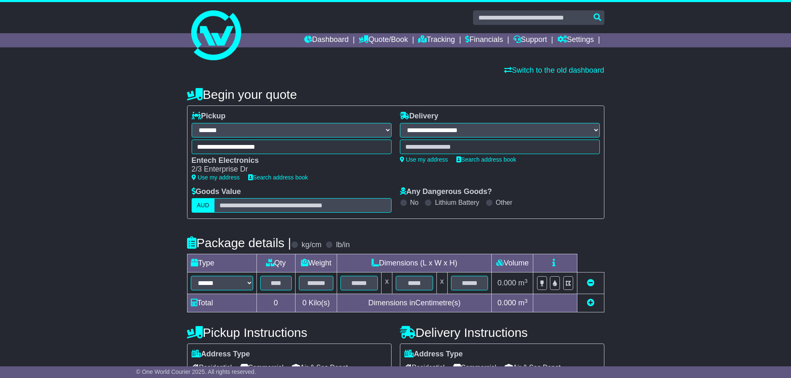
click at [400, 123] on select "**********" at bounding box center [500, 130] width 200 height 15
type input "*"
click at [474, 159] on link "Search address book" at bounding box center [487, 159] width 60 height 7
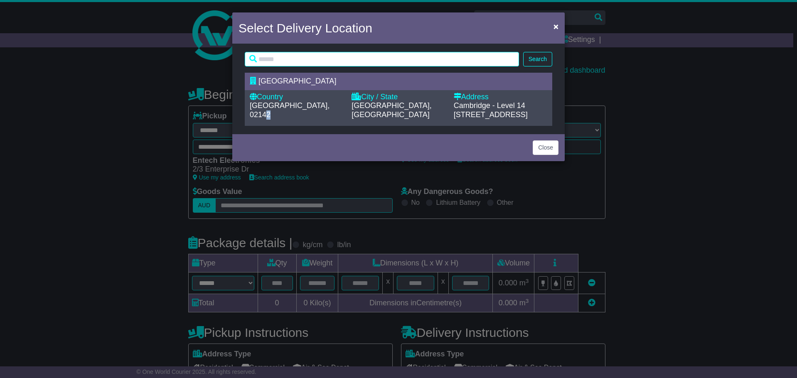
click at [330, 103] on span "[GEOGRAPHIC_DATA], 02142" at bounding box center [290, 109] width 80 height 17
type input "**********"
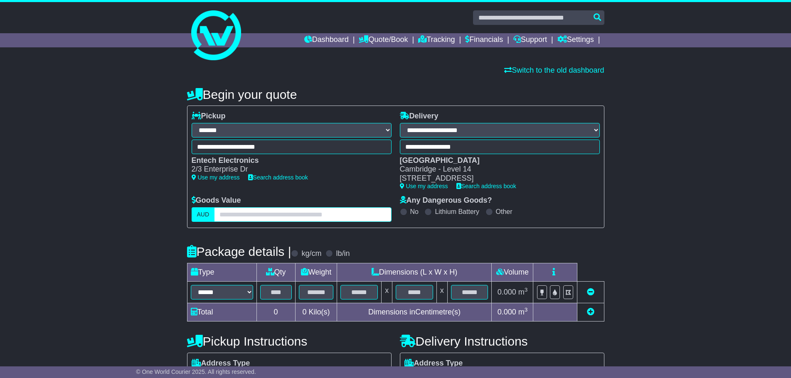
click at [230, 216] on input "text" at bounding box center [302, 214] width 177 height 15
type input "****"
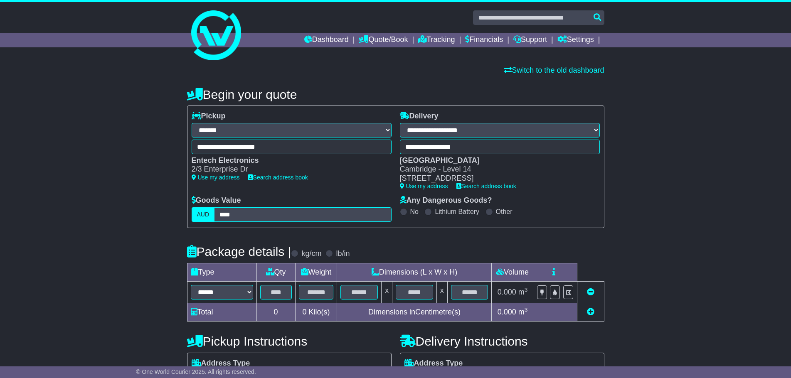
click at [133, 254] on div "**********" at bounding box center [395, 272] width 791 height 387
drag, startPoint x: 239, startPoint y: 291, endPoint x: 232, endPoint y: 289, distance: 8.0
click at [240, 294] on select "****** ****** *** ******** ***** **** **** ****** *** *******" at bounding box center [222, 292] width 62 height 15
select select "*****"
click at [191, 285] on select "****** ****** *** ******** ***** **** **** ****** *** *******" at bounding box center [222, 292] width 62 height 15
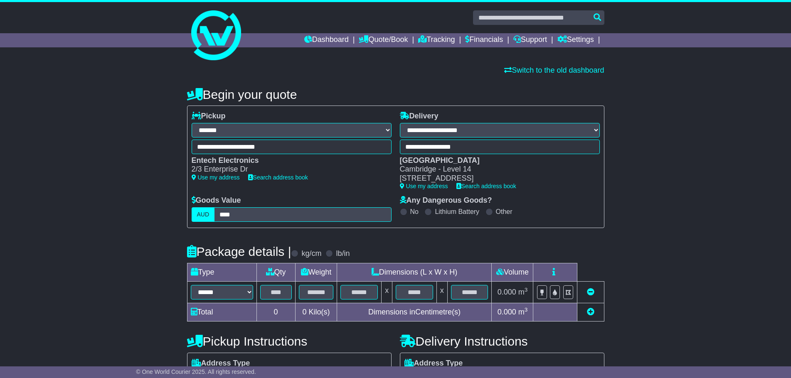
click at [280, 301] on td at bounding box center [276, 292] width 39 height 22
click at [276, 294] on input "text" at bounding box center [276, 292] width 32 height 15
type input "*"
type input "**"
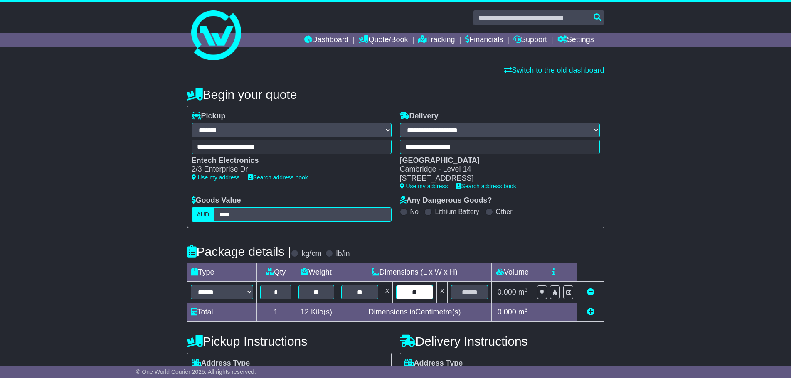
type input "**"
click at [704, 285] on div "**********" at bounding box center [395, 335] width 791 height 513
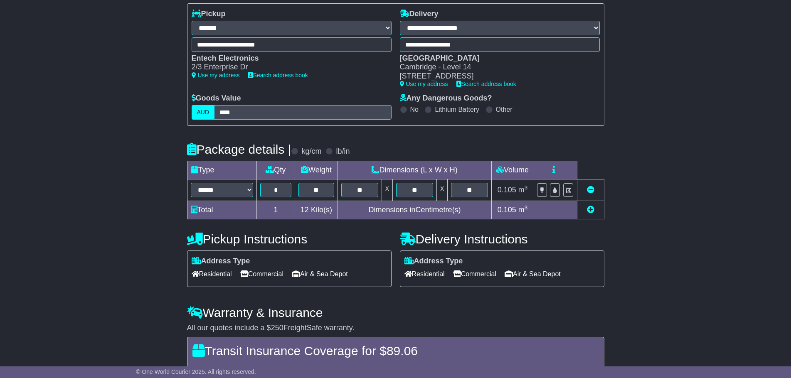
scroll to position [83, 0]
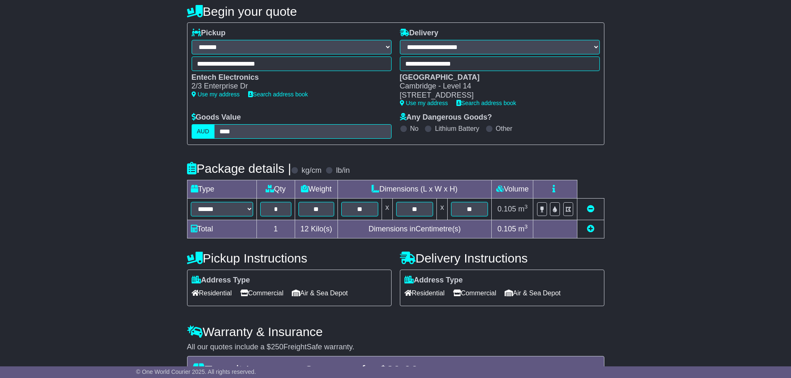
click at [724, 262] on div "**********" at bounding box center [395, 252] width 791 height 513
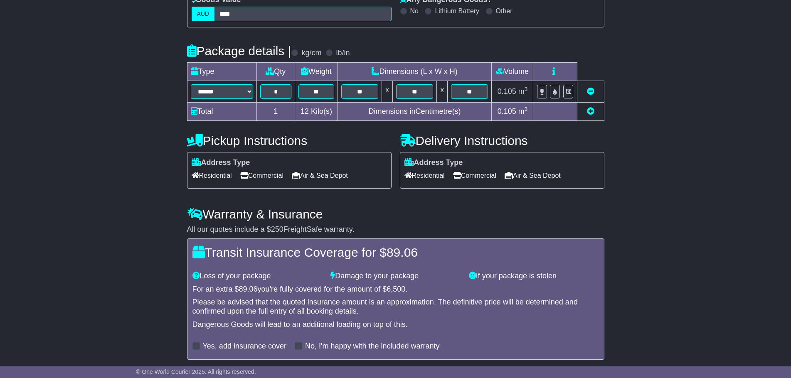
scroll to position [231, 0]
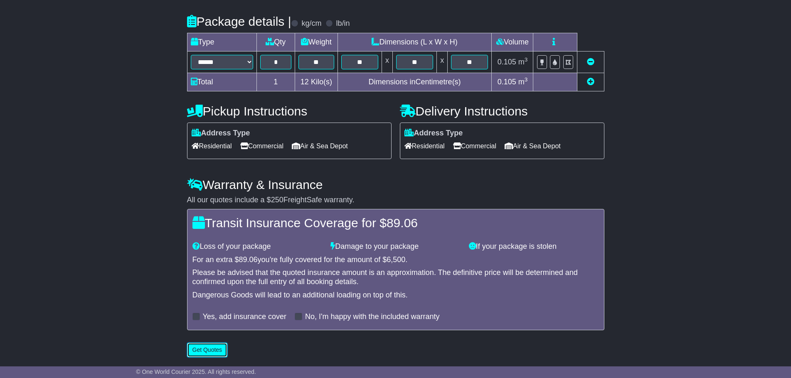
click at [204, 350] on button "Get Quotes" at bounding box center [207, 350] width 41 height 15
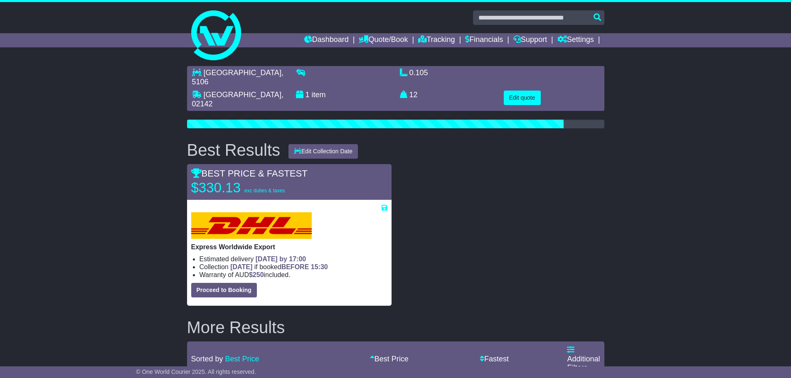
click at [556, 223] on div at bounding box center [502, 235] width 213 height 142
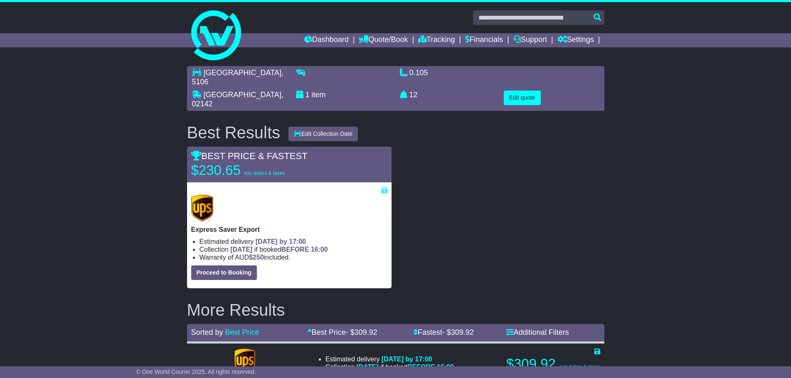
click at [727, 252] on div "SALISBURY SOUTH , 5106 CAMBRIDGE , 02142 1 item 0.105 m 3 in 3 12 kg(s) lb(s)" at bounding box center [395, 334] width 791 height 545
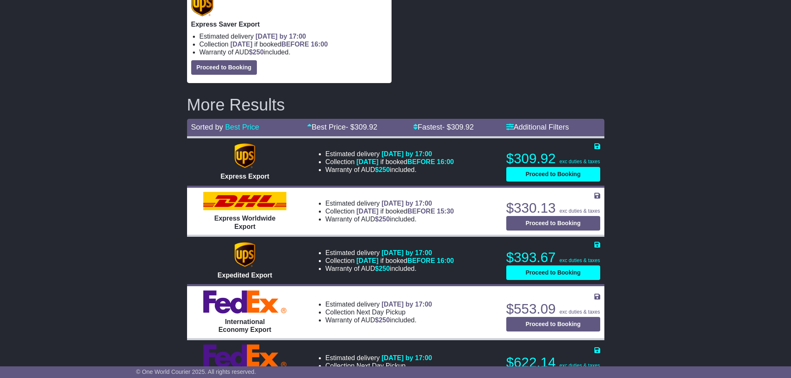
scroll to position [208, 0]
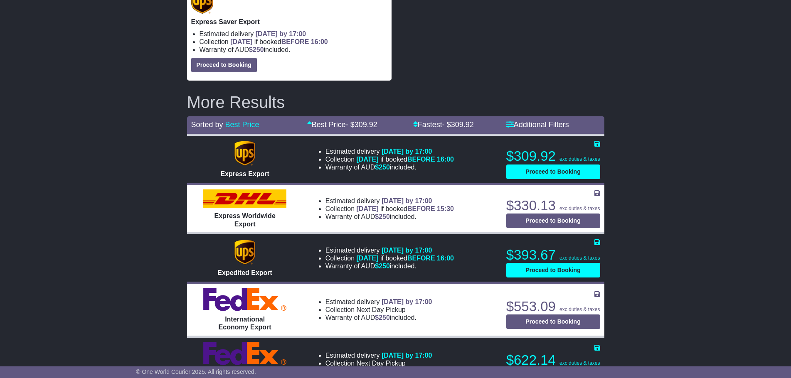
click at [729, 89] on div "SALISBURY SOUTH , 5106 CAMBRIDGE , 02142 1 item 0.105 m 3 in 3 12 kg(s) lb(s)" at bounding box center [395, 126] width 791 height 545
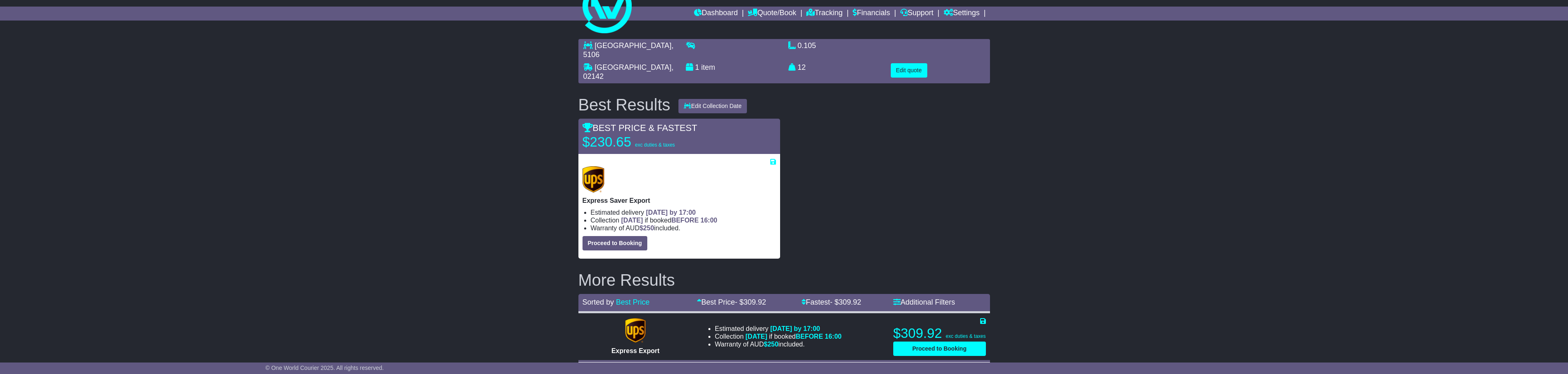
scroll to position [0, 0]
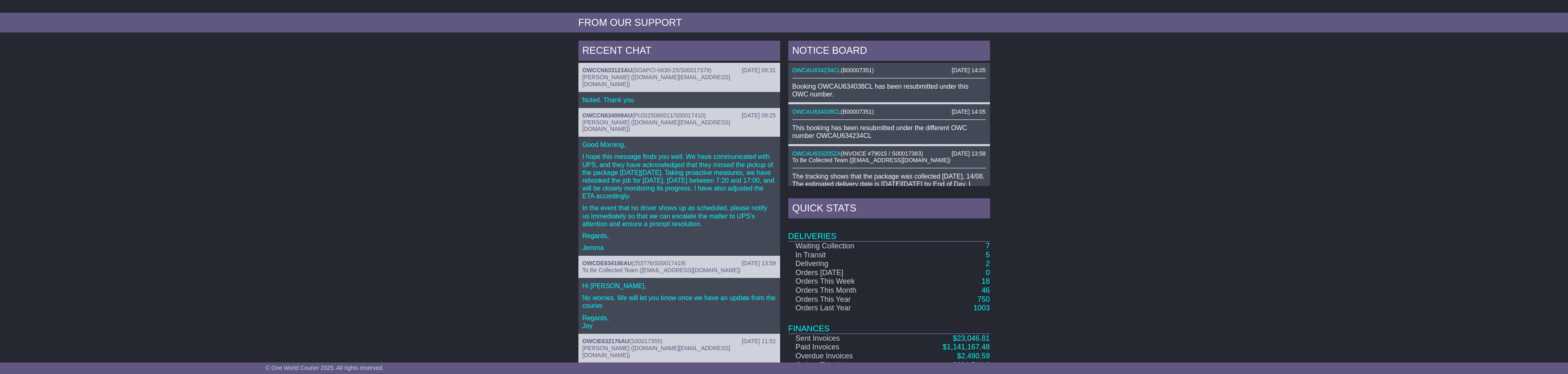
scroll to position [343, 0]
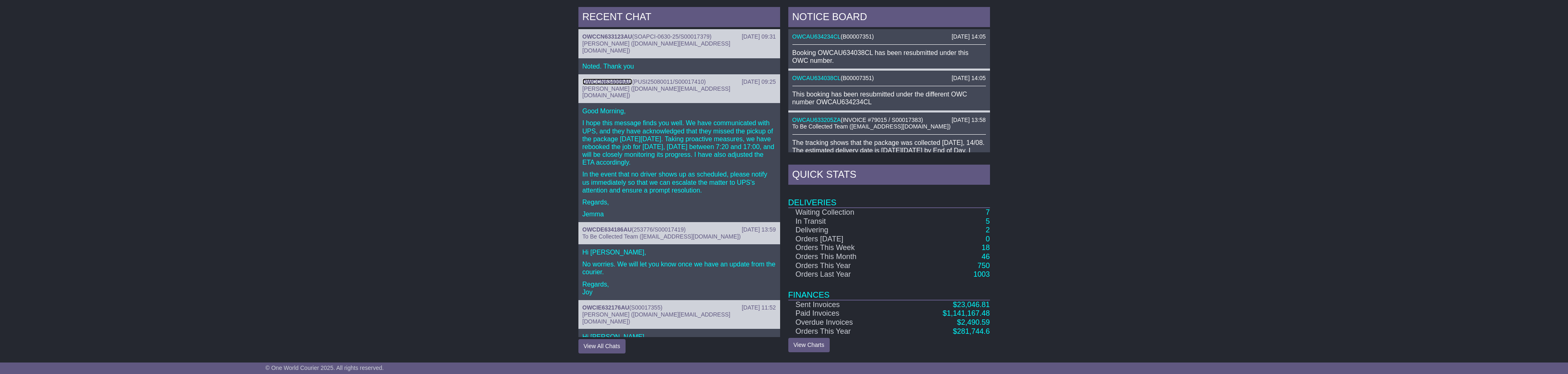
click at [630, 78] on link "OWCCN634009AU" at bounding box center [607, 81] width 49 height 7
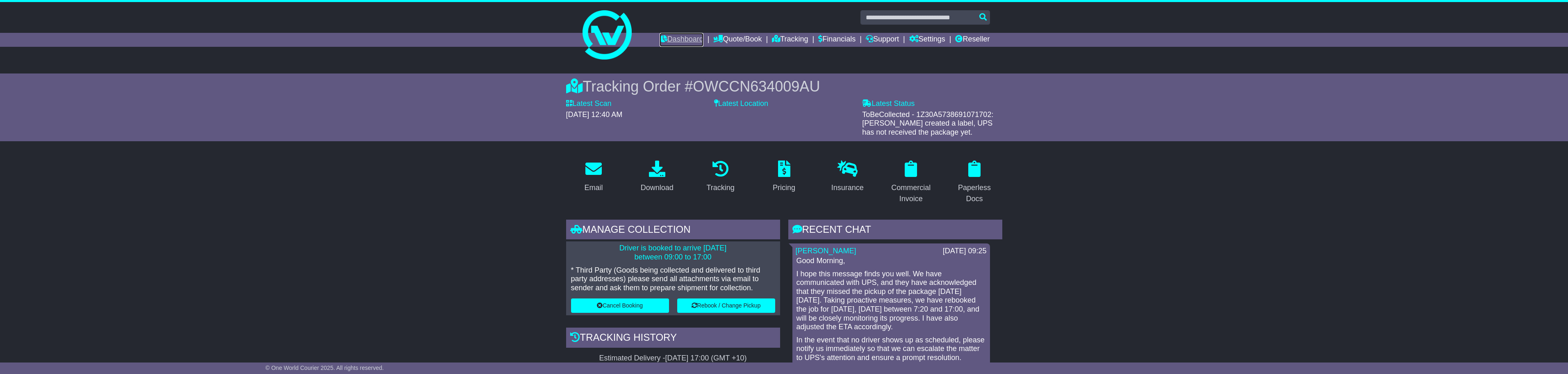
click at [681, 41] on link "Dashboard" at bounding box center [681, 39] width 43 height 14
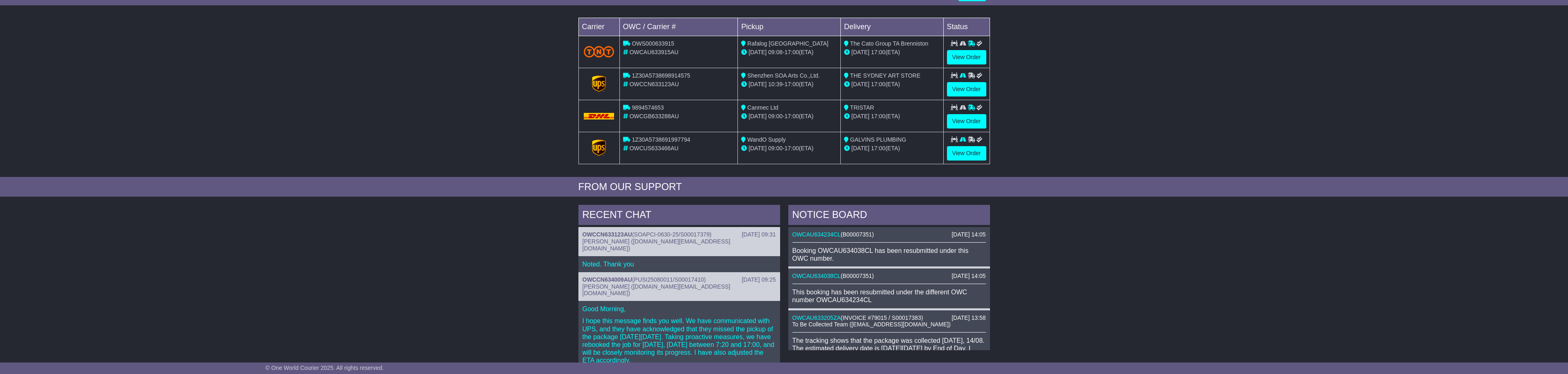
scroll to position [123, 0]
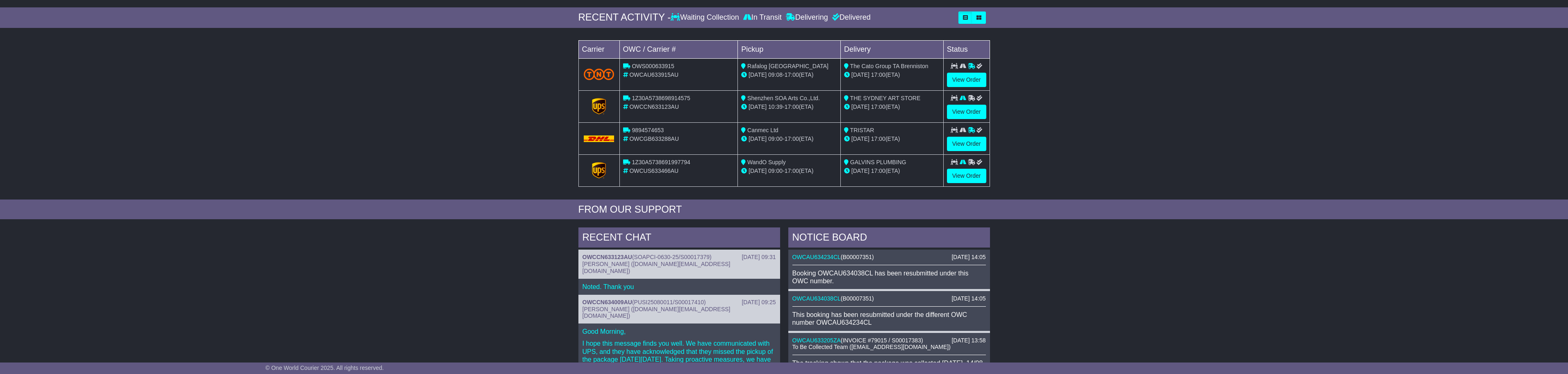
click at [613, 251] on div "[DATE] 09:31 OWCCN633123AU ( SOAPCI-0630-25/S00017379 ) [PERSON_NAME] ([DOMAIN_…" at bounding box center [679, 263] width 202 height 29
click at [618, 259] on link "OWCCN633123AU" at bounding box center [607, 257] width 49 height 7
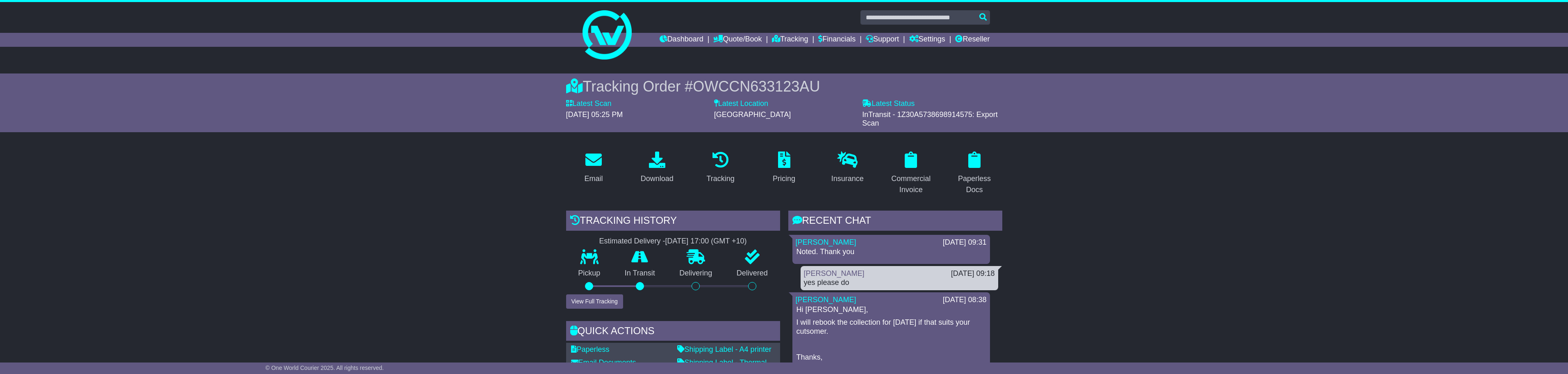
click at [628, 22] on div at bounding box center [784, 17] width 420 height 15
click at [615, 29] on img at bounding box center [607, 35] width 49 height 49
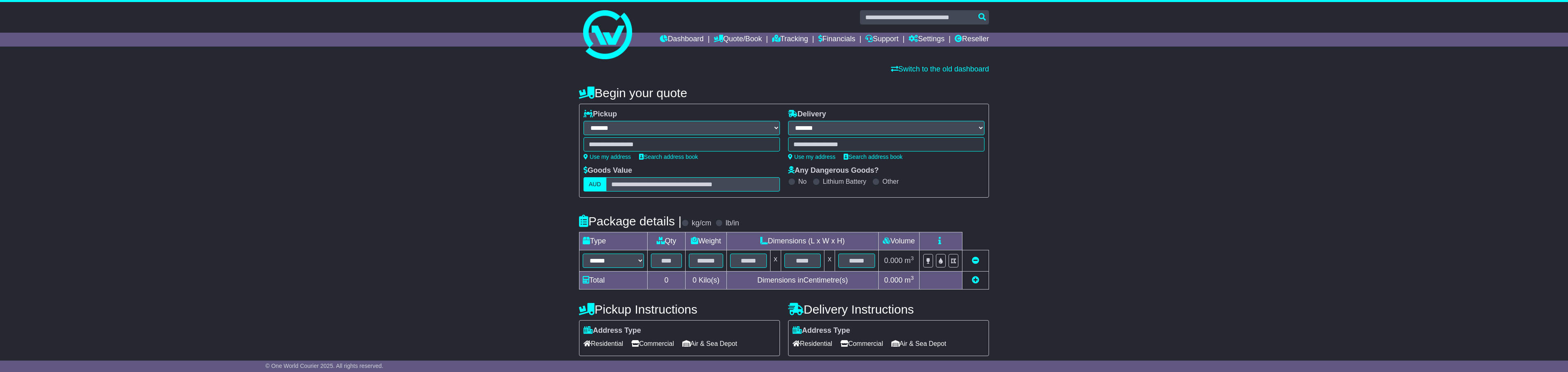
select select "**"
